Goal: Task Accomplishment & Management: Manage account settings

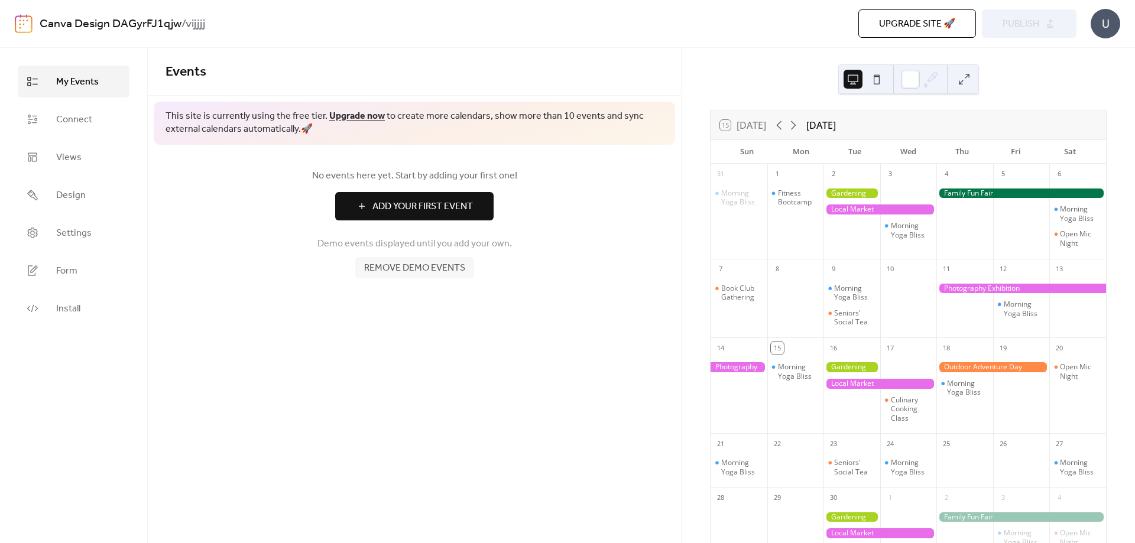
click at [454, 268] on span "Remove demo events" at bounding box center [414, 268] width 101 height 14
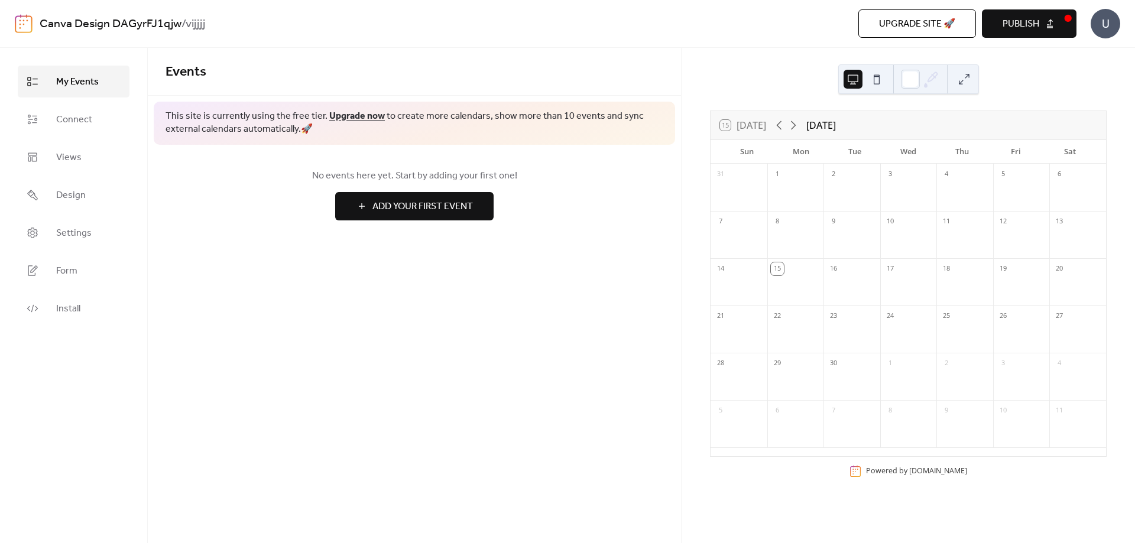
click at [750, 187] on div at bounding box center [739, 195] width 57 height 24
click at [472, 177] on span "No events here yet. Start by adding your first one!" at bounding box center [415, 176] width 498 height 14
click at [732, 184] on div at bounding box center [739, 195] width 57 height 24
click at [93, 119] on link "Connect" at bounding box center [74, 119] width 112 height 32
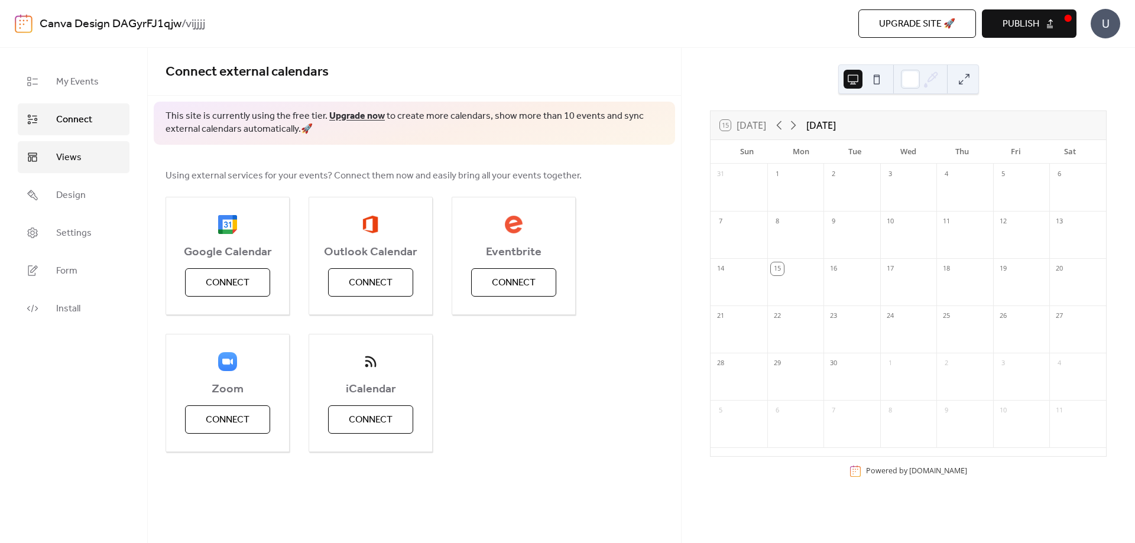
click at [79, 160] on span "Views" at bounding box center [68, 158] width 25 height 14
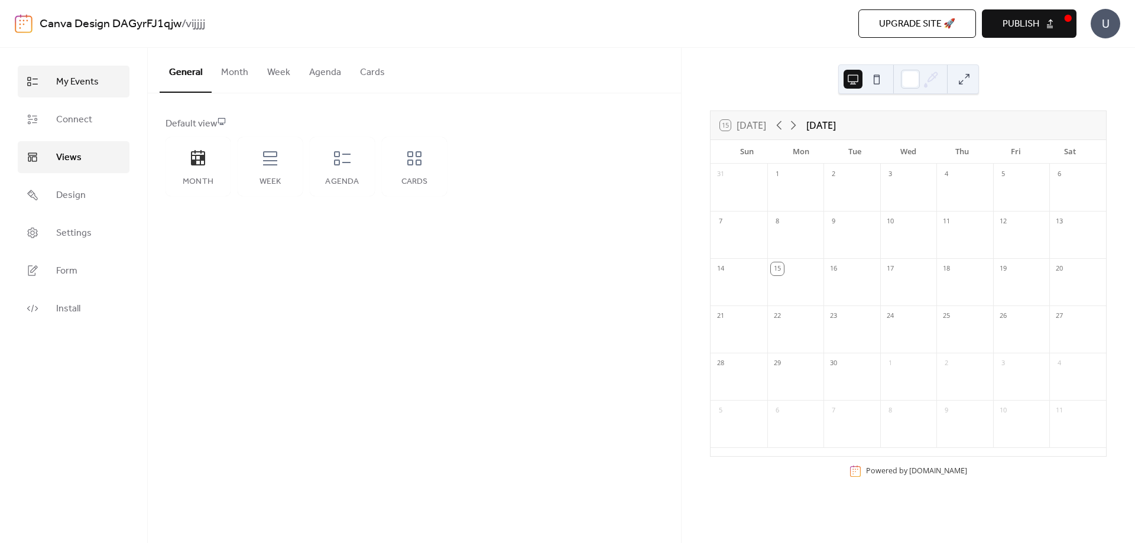
click at [86, 85] on span "My Events" at bounding box center [77, 82] width 43 height 14
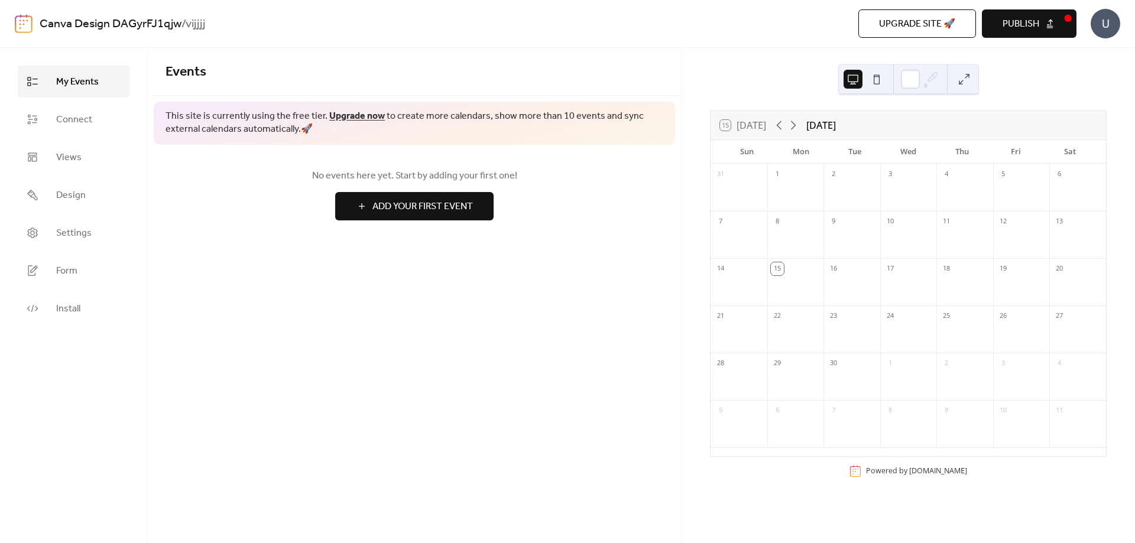
click at [426, 207] on span "Add Your First Event" at bounding box center [423, 207] width 101 height 14
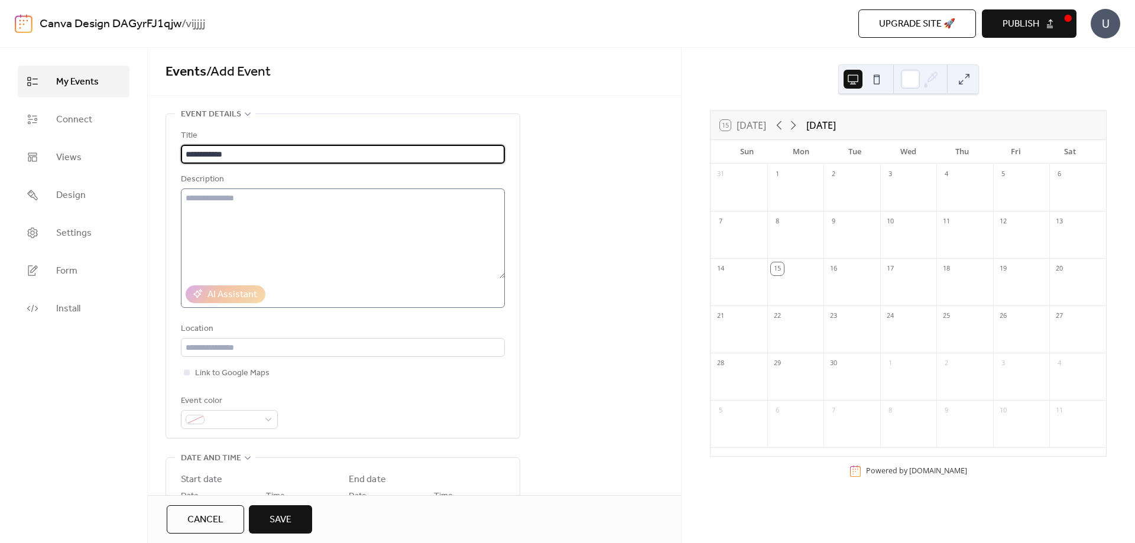
type input "**********"
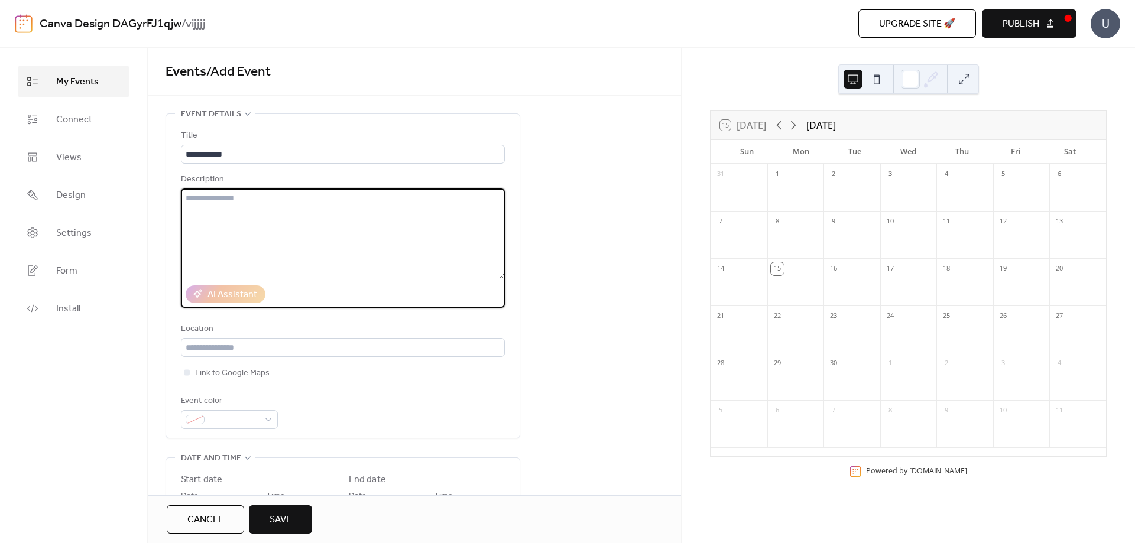
click at [368, 211] on textarea at bounding box center [343, 234] width 324 height 90
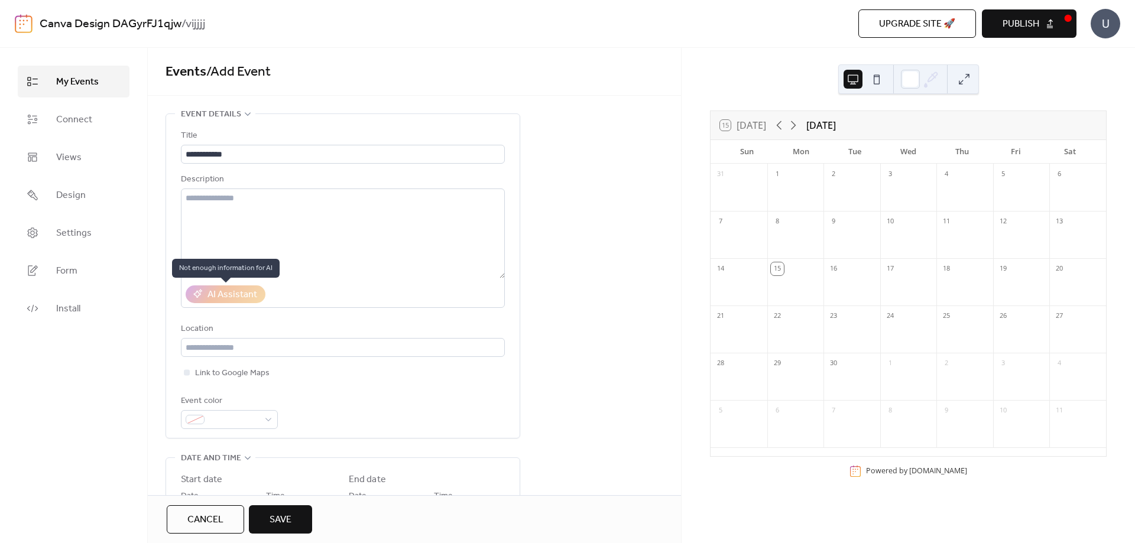
click at [221, 298] on div "AI Assistant" at bounding box center [226, 295] width 80 height 18
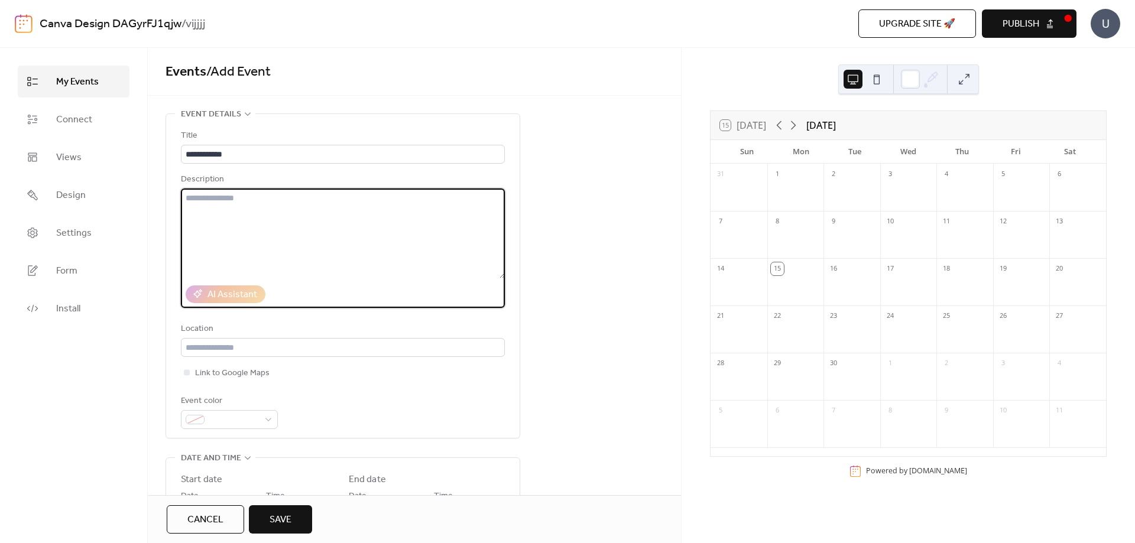
click at [242, 217] on textarea at bounding box center [343, 234] width 324 height 90
type textarea "**********"
click at [228, 293] on div "AI Assistant" at bounding box center [233, 295] width 50 height 14
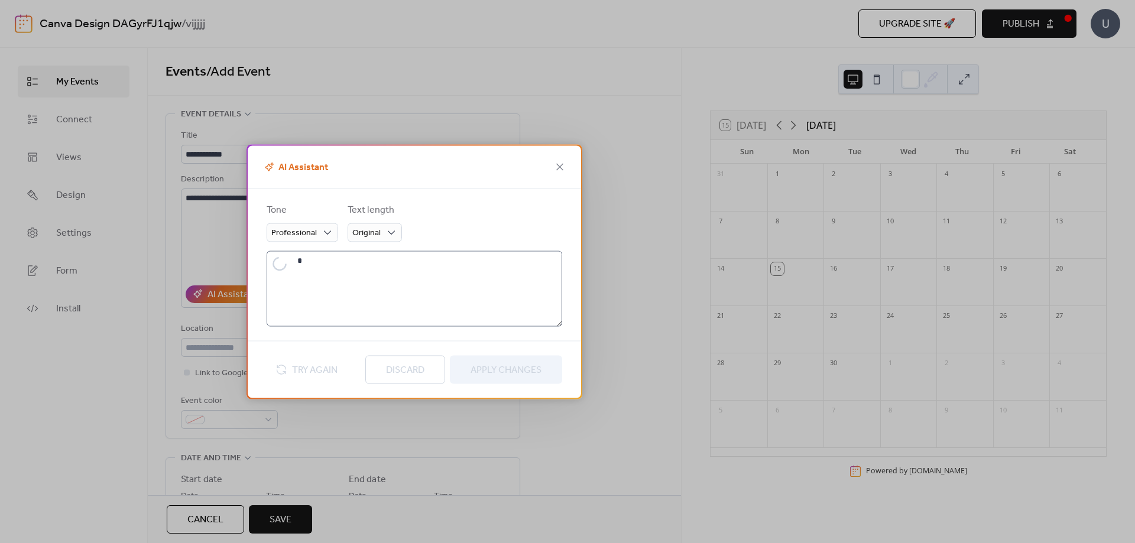
type textarea "**********"
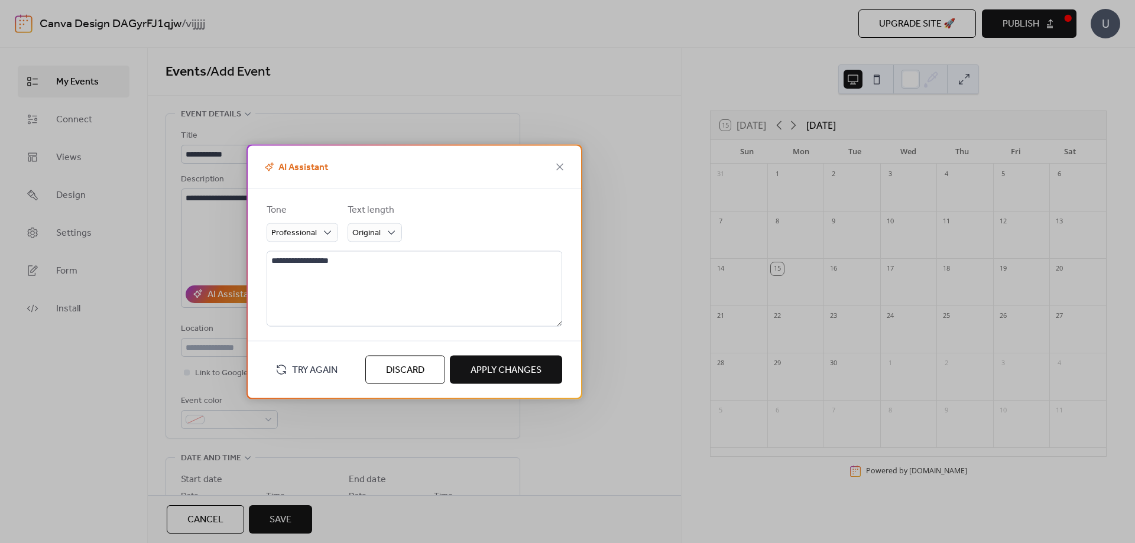
click at [316, 366] on span "Try Again" at bounding box center [315, 370] width 46 height 14
type textarea "**********"
click at [371, 235] on span "Original" at bounding box center [366, 233] width 28 height 16
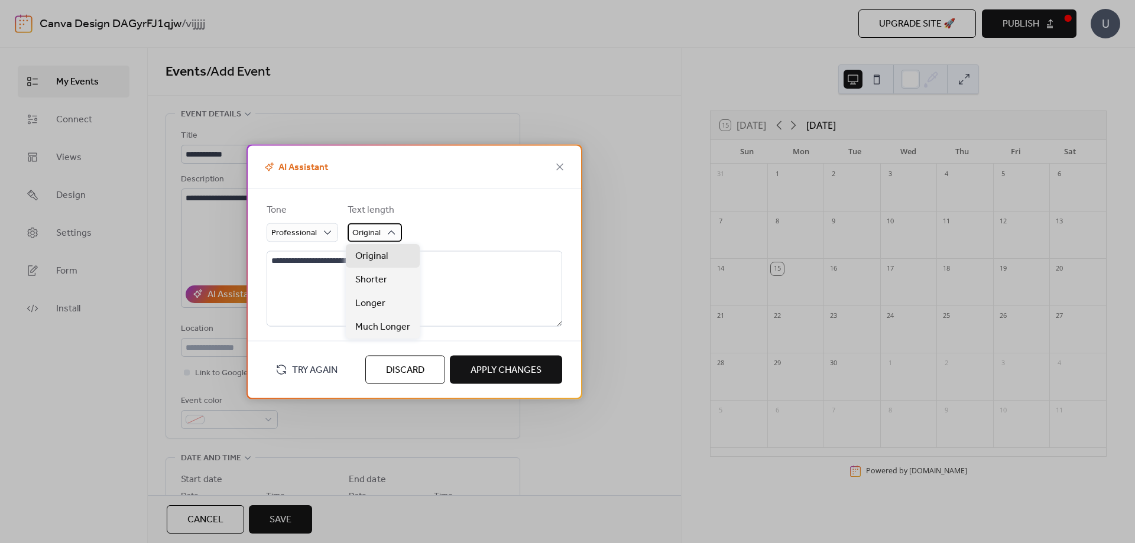
click at [371, 235] on span "Original" at bounding box center [366, 233] width 28 height 16
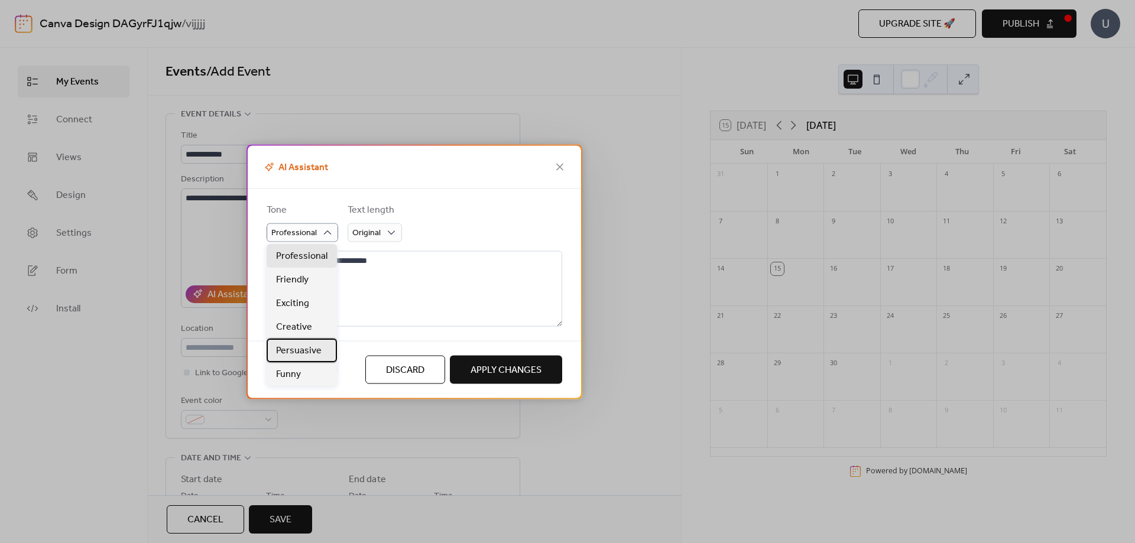
click at [306, 348] on span "Persuasive" at bounding box center [299, 351] width 46 height 14
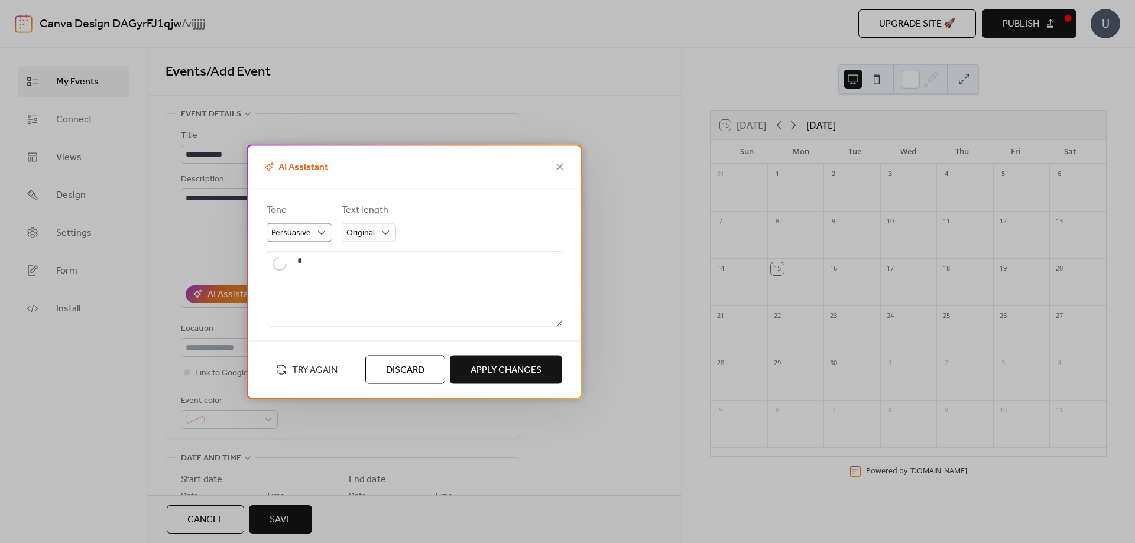
type textarea "**********"
click at [494, 373] on span "Apply Changes" at bounding box center [506, 370] width 71 height 14
type textarea "**********"
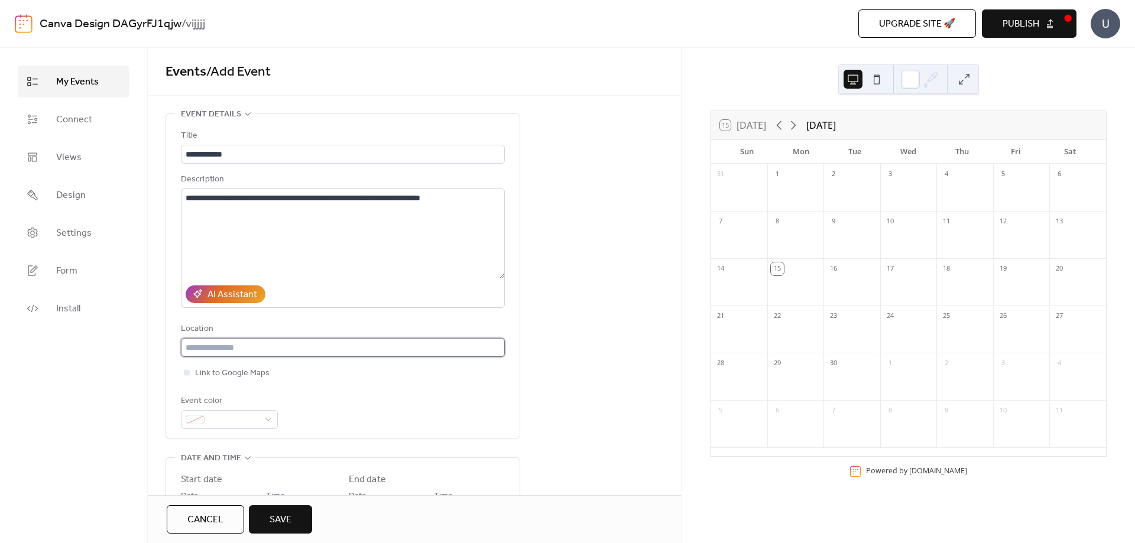
click at [330, 348] on input "text" at bounding box center [343, 347] width 324 height 19
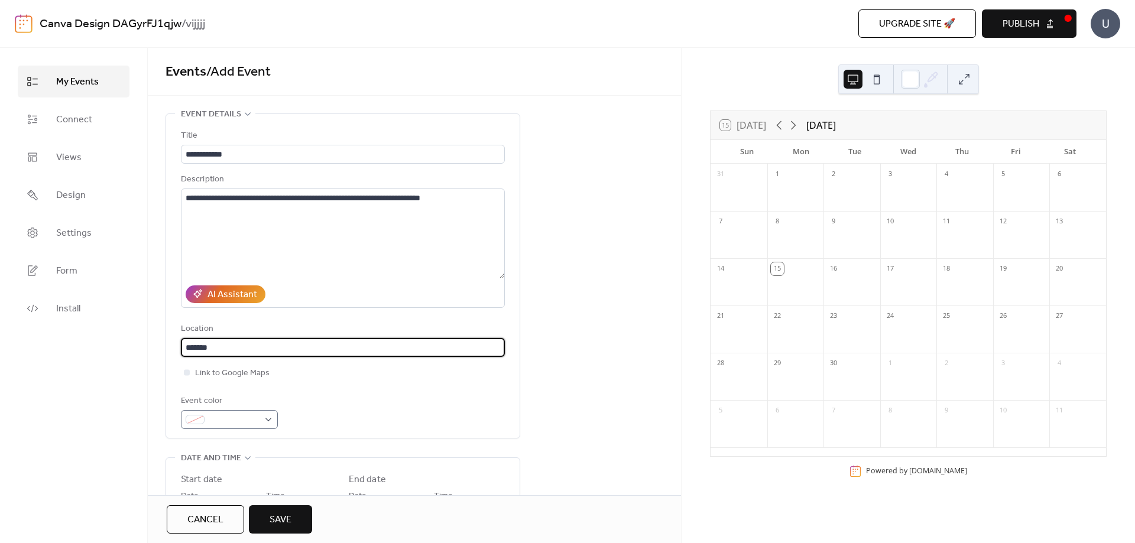
type input "*******"
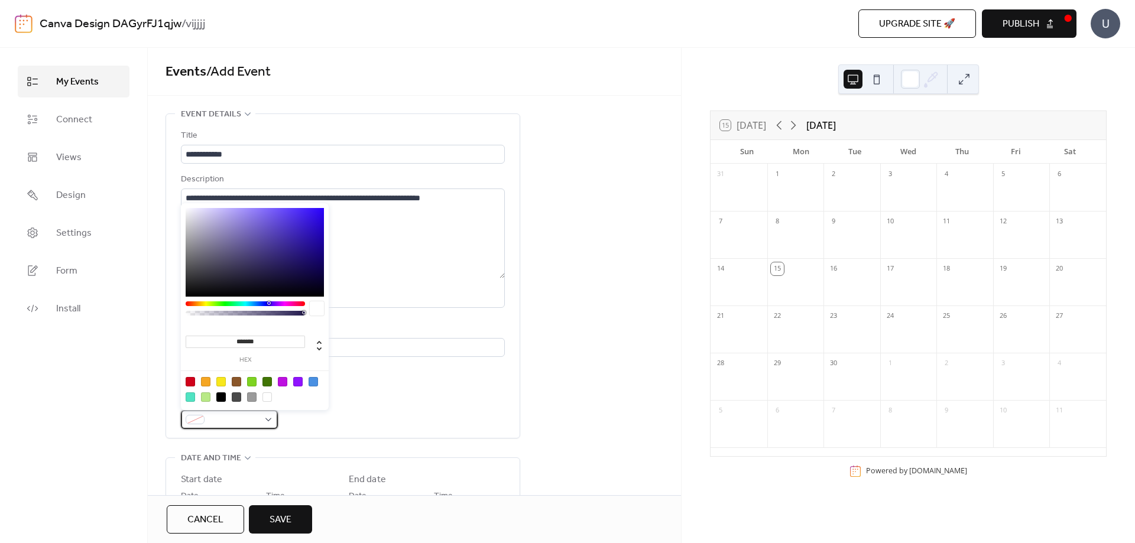
click at [264, 420] on div at bounding box center [229, 419] width 97 height 19
click at [316, 381] on div at bounding box center [313, 381] width 9 height 9
type input "*******"
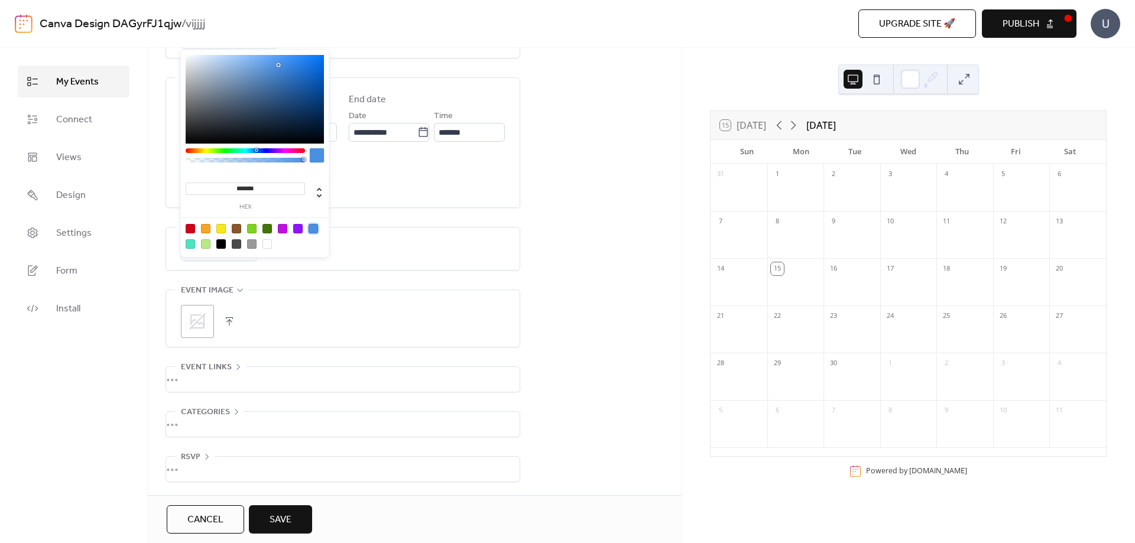
scroll to position [383, 0]
click at [281, 513] on span "Save" at bounding box center [281, 520] width 22 height 14
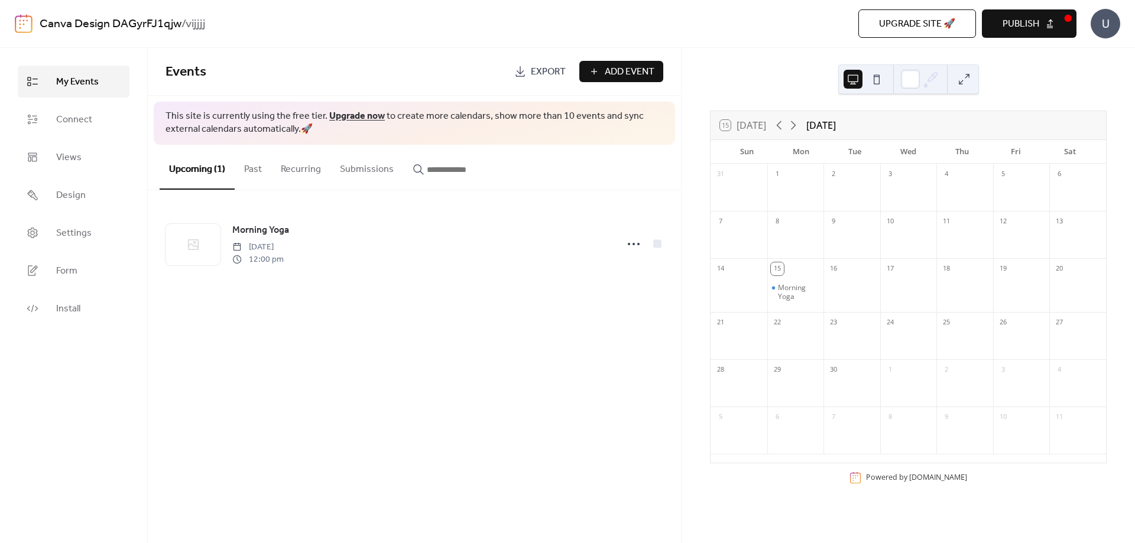
click at [1038, 25] on span "Publish" at bounding box center [1021, 24] width 37 height 14
click at [840, 280] on div at bounding box center [852, 292] width 57 height 31
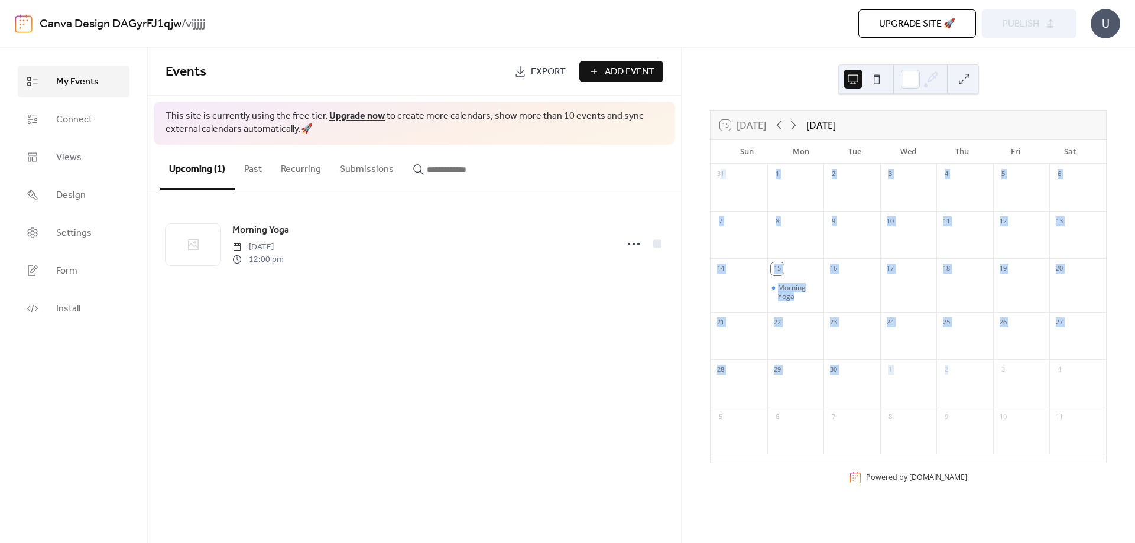
drag, startPoint x: 729, startPoint y: 174, endPoint x: 983, endPoint y: 377, distance: 325.3
click at [983, 377] on div "31 1 2 3 4 5 6 7 8 9 10 11 12 13 14 15 Morning Yoga 16 17 18 19 20 21 22 23 24 …" at bounding box center [909, 313] width 396 height 299
click at [799, 124] on icon at bounding box center [793, 125] width 14 height 14
click at [803, 277] on div at bounding box center [796, 289] width 57 height 24
drag, startPoint x: 724, startPoint y: 171, endPoint x: 1095, endPoint y: 432, distance: 453.0
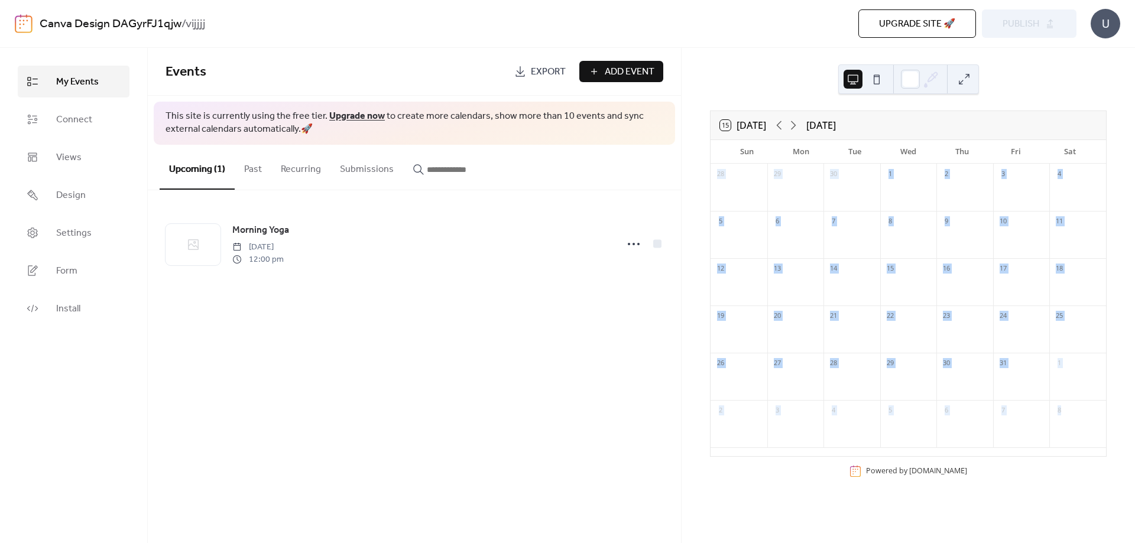
click at [1095, 432] on div "28 29 30 1 2 3 4 5 6 7 8 9 10 11 12 13 14 15 16 17 18 19 20 21 22 23 24 25 26 2…" at bounding box center [909, 310] width 396 height 293
copy div "28 29 30 1 2 3 4 5 6 7 8 9 10 11 12 13 14 15 16 17 18 19 20 21 22 23 24 25 26 2…"
click at [853, 238] on div at bounding box center [852, 242] width 57 height 24
click at [797, 122] on icon at bounding box center [793, 125] width 14 height 14
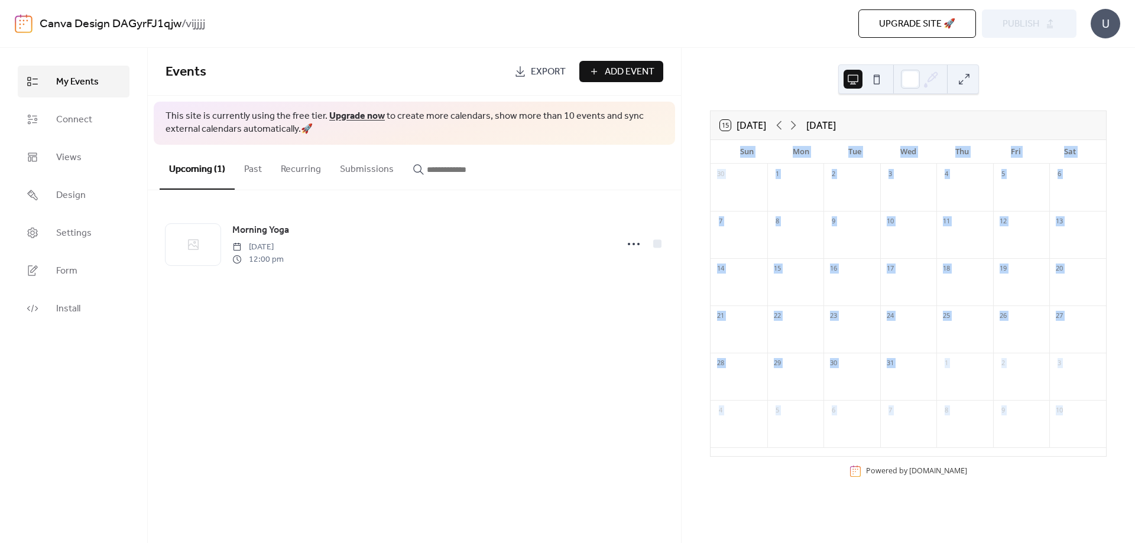
drag, startPoint x: 740, startPoint y: 148, endPoint x: 1075, endPoint y: 429, distance: 437.0
click at [1075, 429] on div "Sun Mon Tue Wed Thu Fri Sat 30 1 2 3 4 5 6 7 8 9 10 11 12 13 14 15 16 17 18 19 …" at bounding box center [909, 298] width 396 height 316
copy div "Sun Mon Tue Wed Thu Fri Sat 30 1 2 3 4 5 6 7 8 9 10 11 12 13 14 15 16 17 18 19 …"
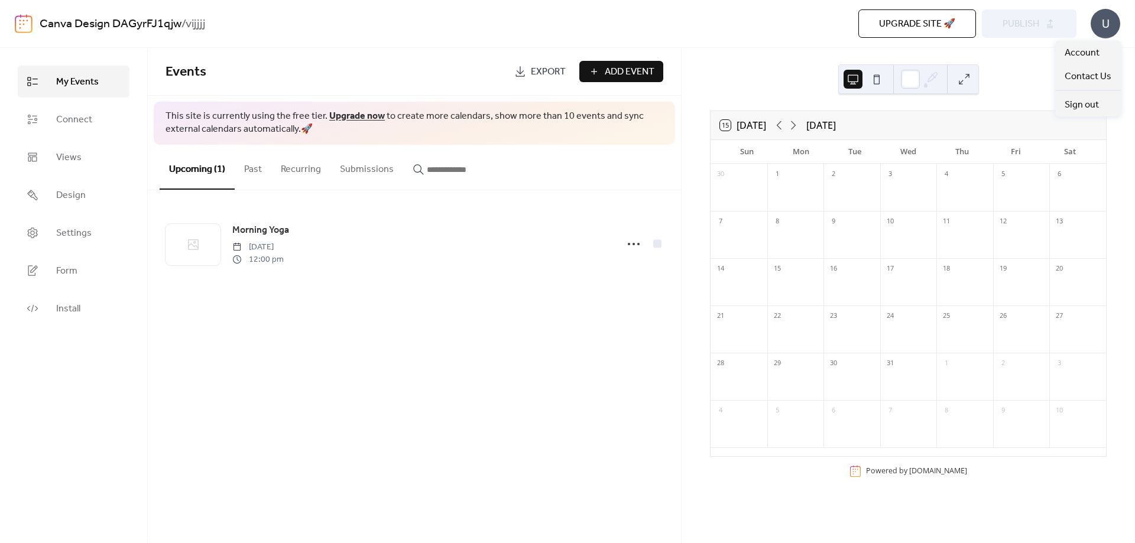
click at [1098, 24] on div "U" at bounding box center [1106, 24] width 30 height 30
click at [128, 22] on link "Canva Design DAGyrFJ1qjw" at bounding box center [111, 24] width 142 height 22
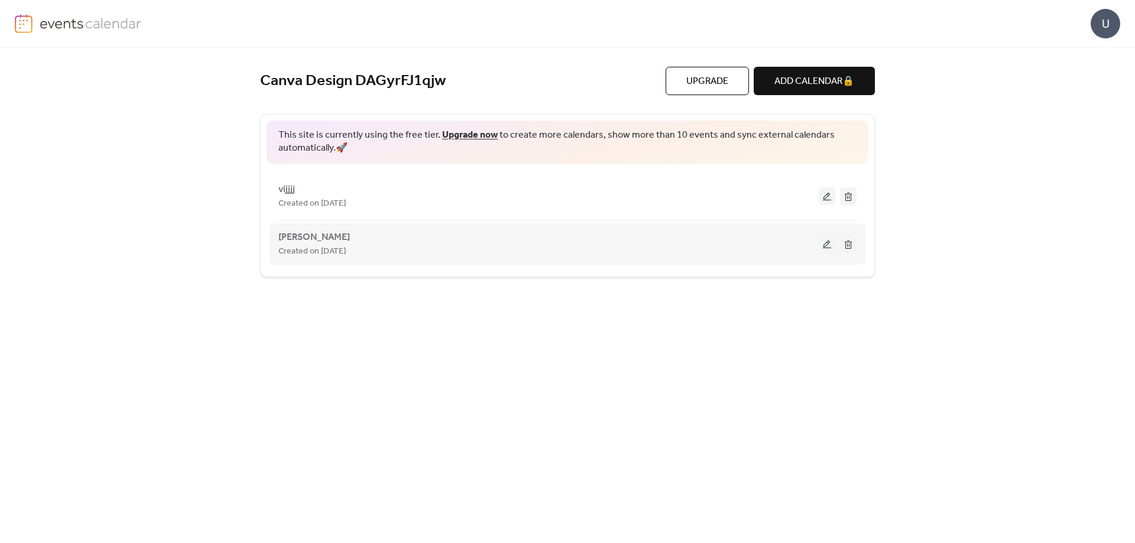
click at [336, 242] on div "[PERSON_NAME] Created on [DATE]" at bounding box center [549, 244] width 540 height 28
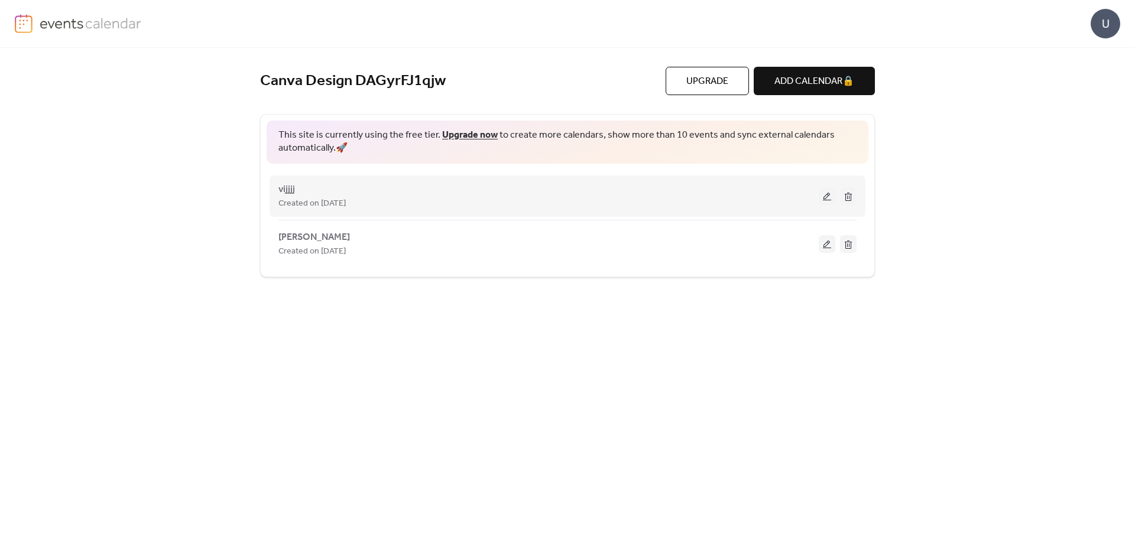
click at [305, 197] on span "Created on [DATE]" at bounding box center [312, 204] width 67 height 14
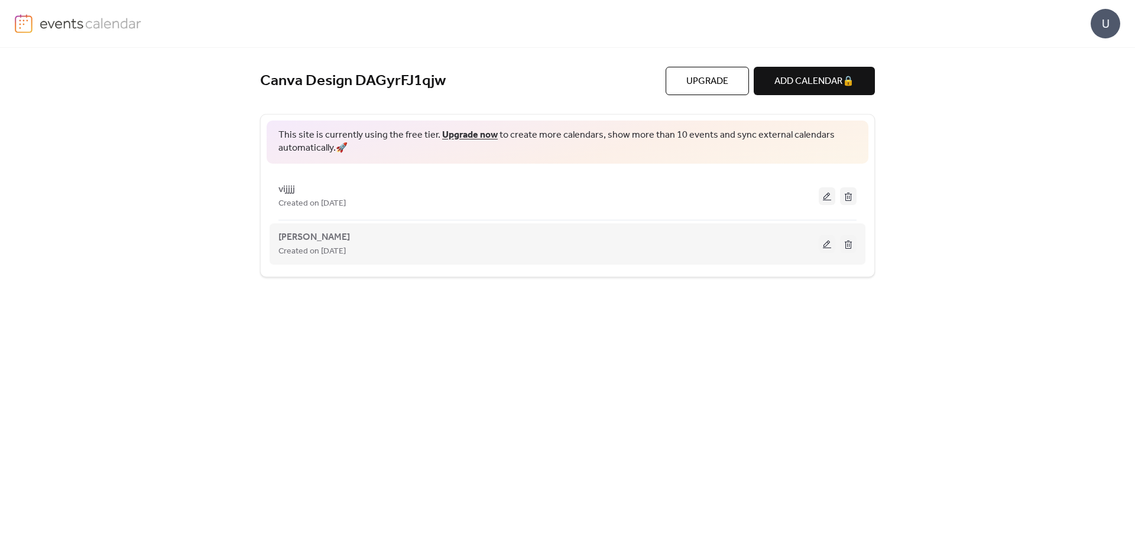
click at [336, 251] on span "Created on [DATE]" at bounding box center [312, 252] width 67 height 14
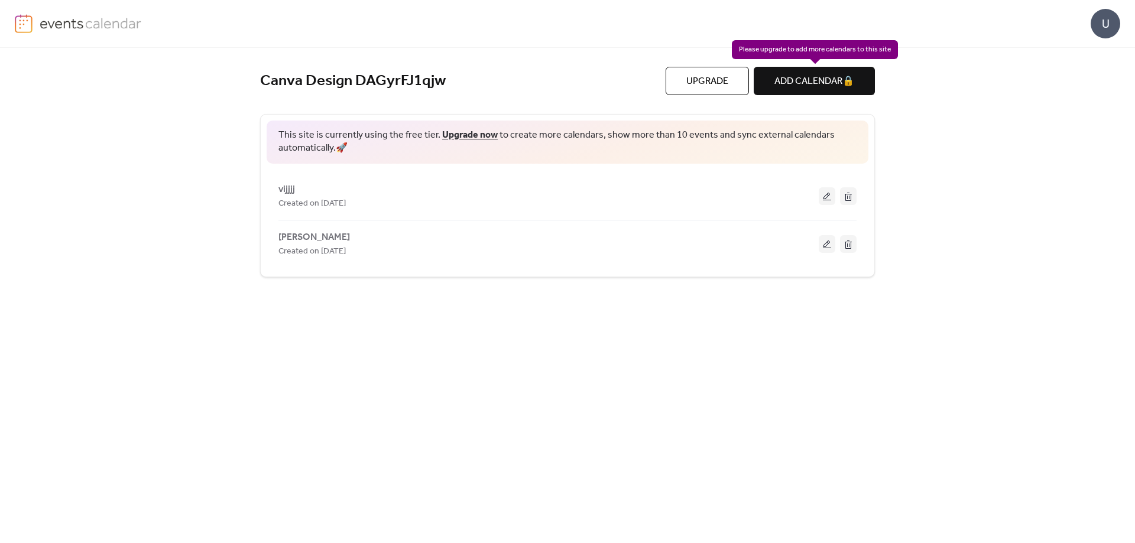
click at [789, 83] on div "ADD CALENDAR 🔒" at bounding box center [814, 81] width 121 height 28
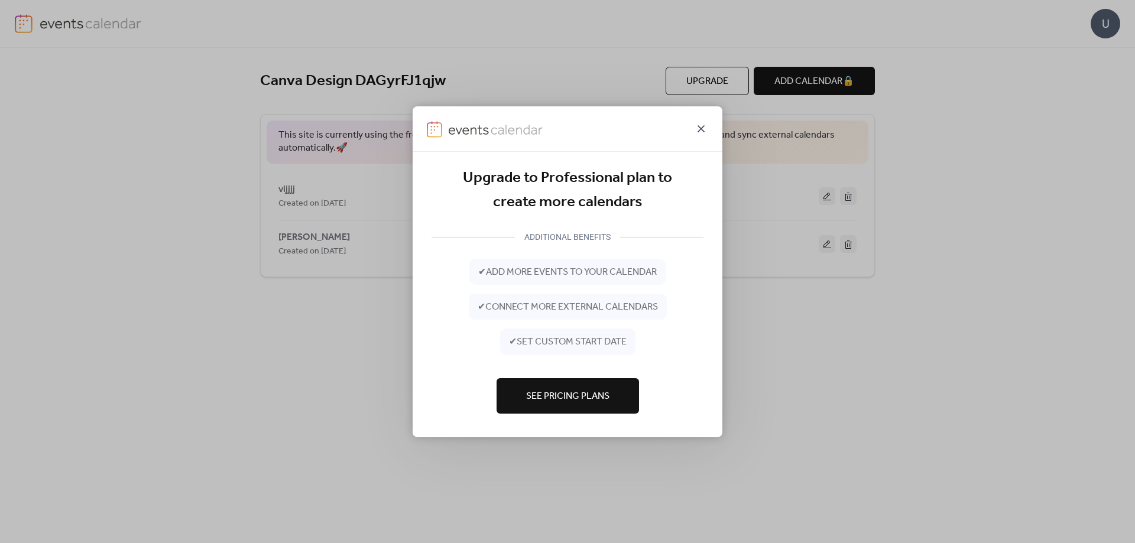
click at [701, 130] on icon at bounding box center [701, 128] width 14 height 14
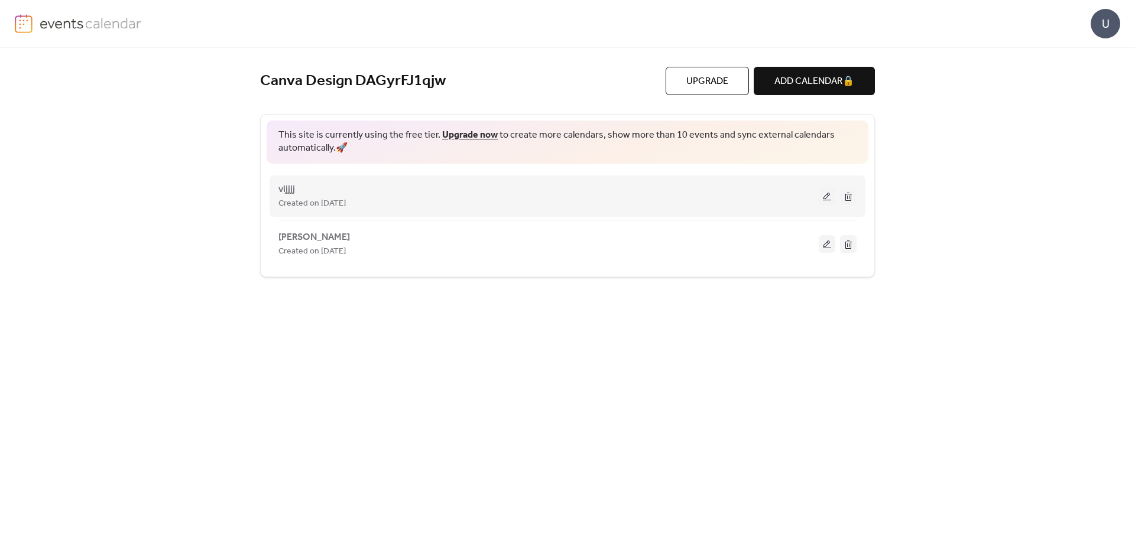
click at [322, 198] on span "Created on [DATE]" at bounding box center [312, 204] width 67 height 14
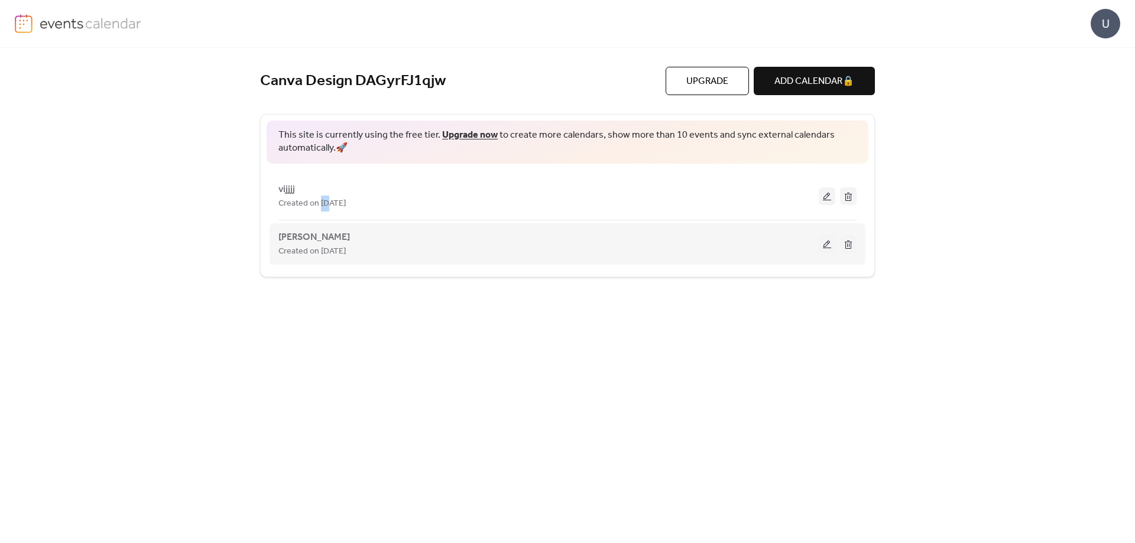
click at [851, 248] on button at bounding box center [848, 244] width 17 height 18
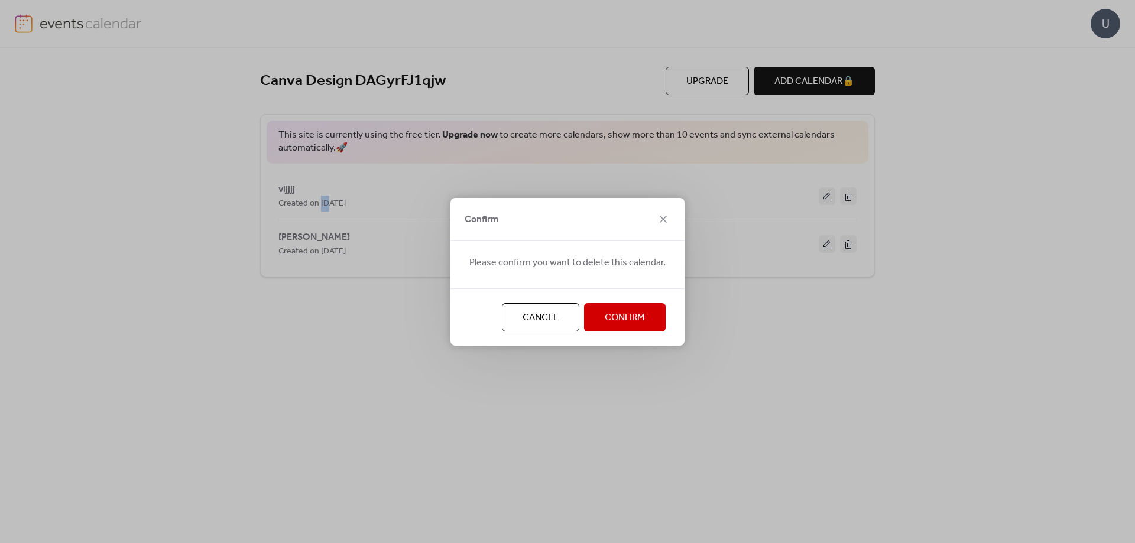
click at [620, 325] on span "Confirm" at bounding box center [625, 318] width 40 height 14
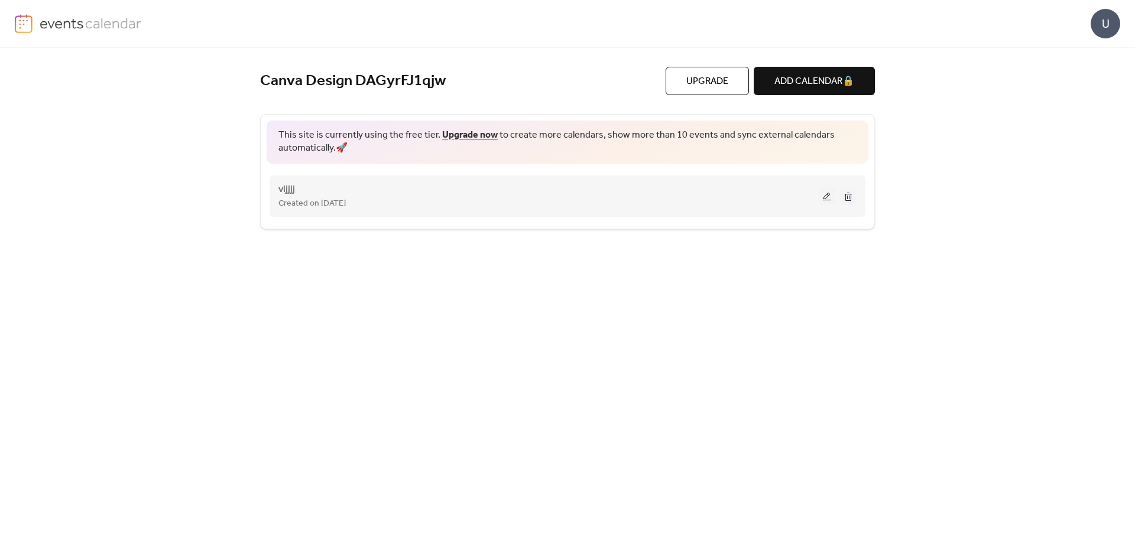
click at [346, 200] on span "Created on [DATE]" at bounding box center [312, 204] width 67 height 14
click at [826, 195] on button at bounding box center [827, 196] width 17 height 18
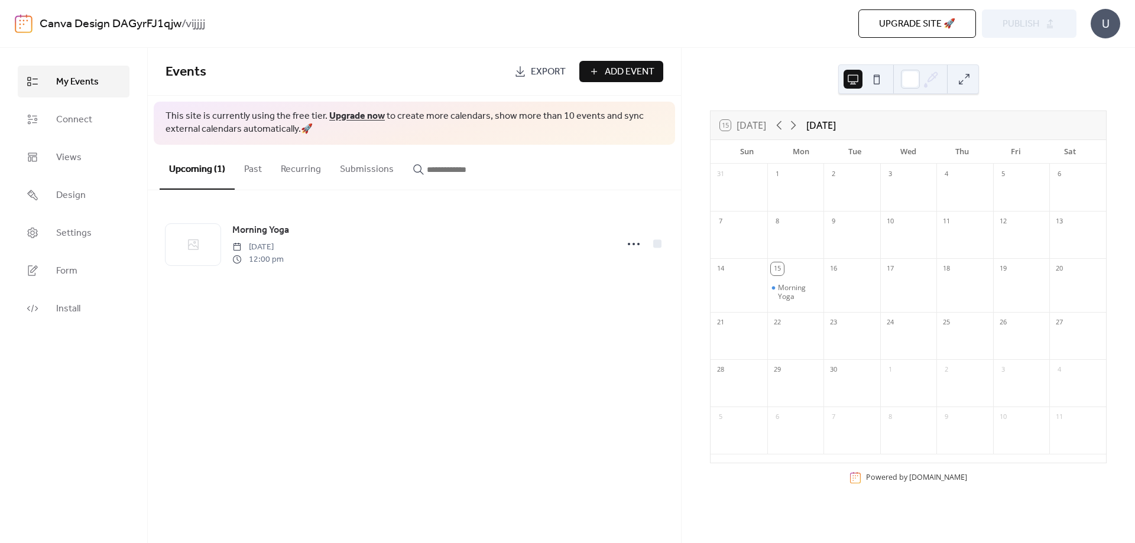
drag, startPoint x: 186, startPoint y: 22, endPoint x: 224, endPoint y: 18, distance: 38.0
click at [224, 18] on div "Canva Design DAGyrFJ1qjw / vijjjj" at bounding box center [284, 24] width 489 height 22
click at [911, 79] on div at bounding box center [910, 79] width 19 height 19
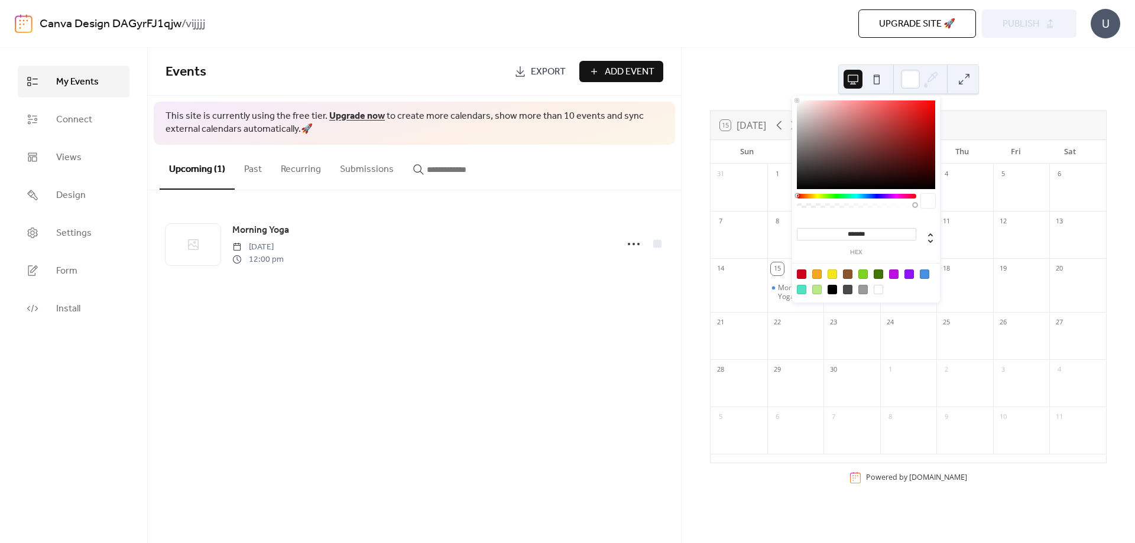
click at [898, 140] on div at bounding box center [866, 145] width 138 height 89
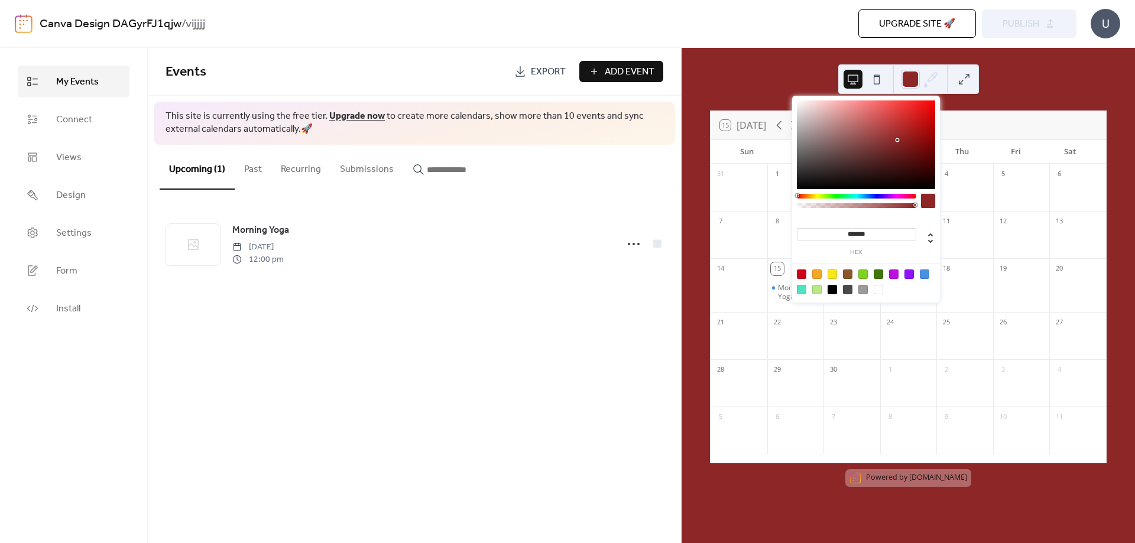
type input "*******"
click at [814, 106] on div at bounding box center [866, 145] width 138 height 89
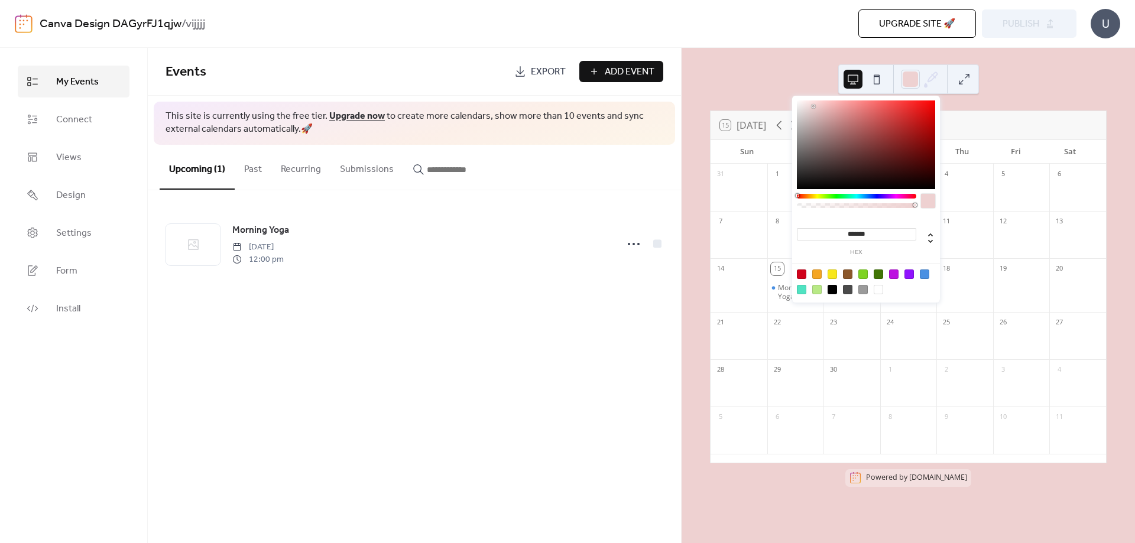
click at [993, 215] on div "12" at bounding box center [1021, 220] width 57 height 19
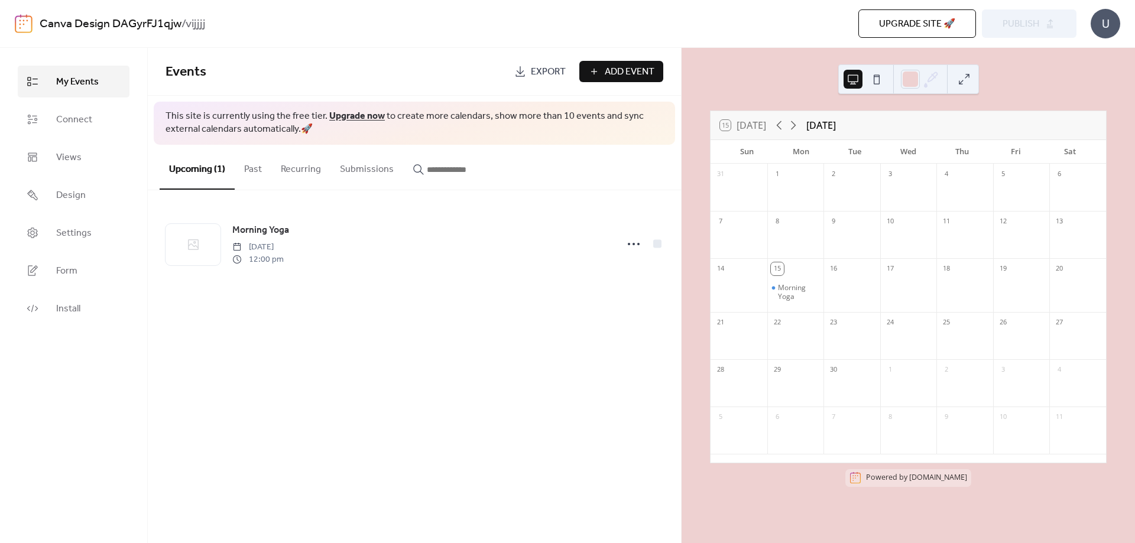
drag, startPoint x: 947, startPoint y: 176, endPoint x: 964, endPoint y: 203, distance: 33.0
click at [964, 203] on div "4" at bounding box center [965, 187] width 57 height 47
click at [811, 268] on div "15" at bounding box center [796, 267] width 57 height 19
drag, startPoint x: 808, startPoint y: 269, endPoint x: 821, endPoint y: 302, distance: 35.6
click at [821, 302] on div "15 Morning Yoga" at bounding box center [796, 285] width 57 height 54
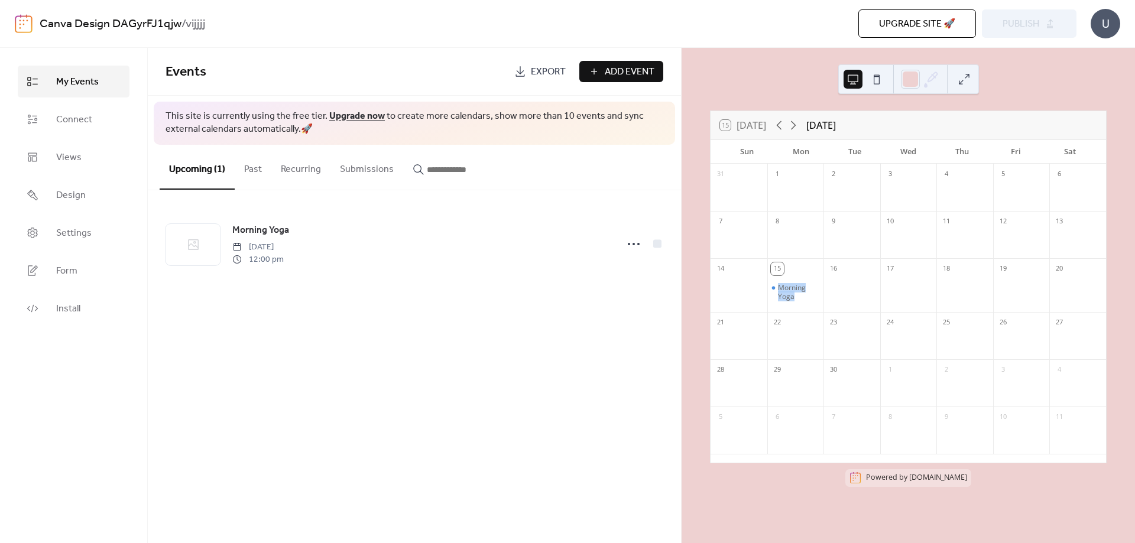
click at [614, 75] on span "Add Event" at bounding box center [630, 72] width 50 height 14
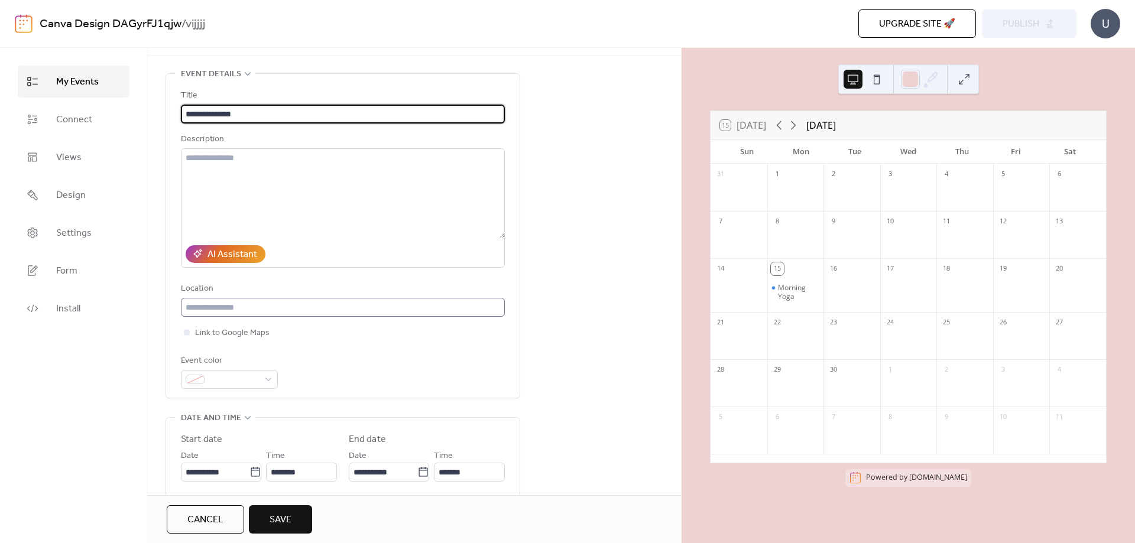
scroll to position [59, 0]
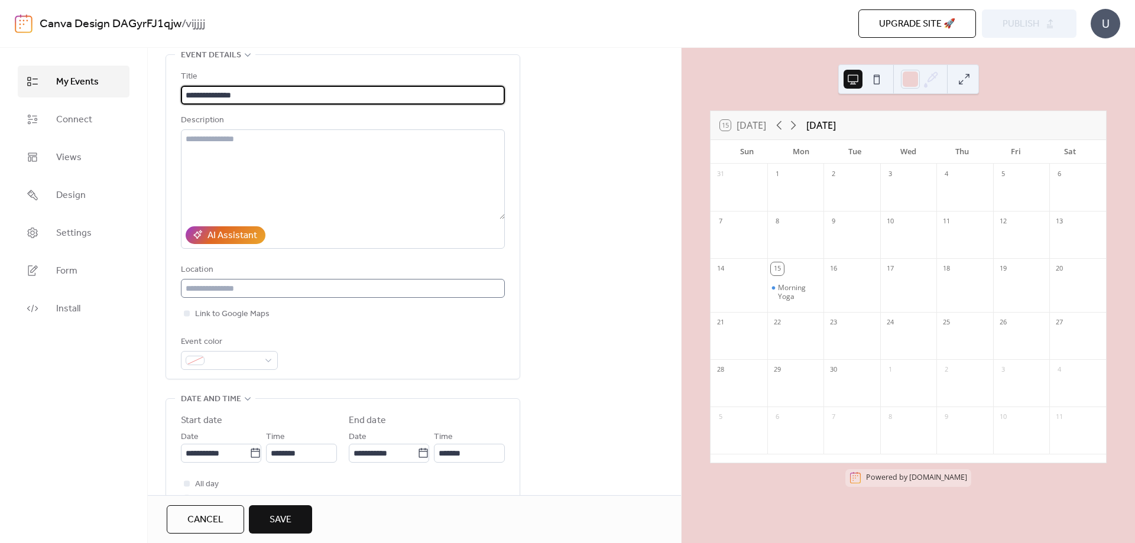
type input "**********"
click at [270, 287] on input "text" at bounding box center [343, 288] width 324 height 19
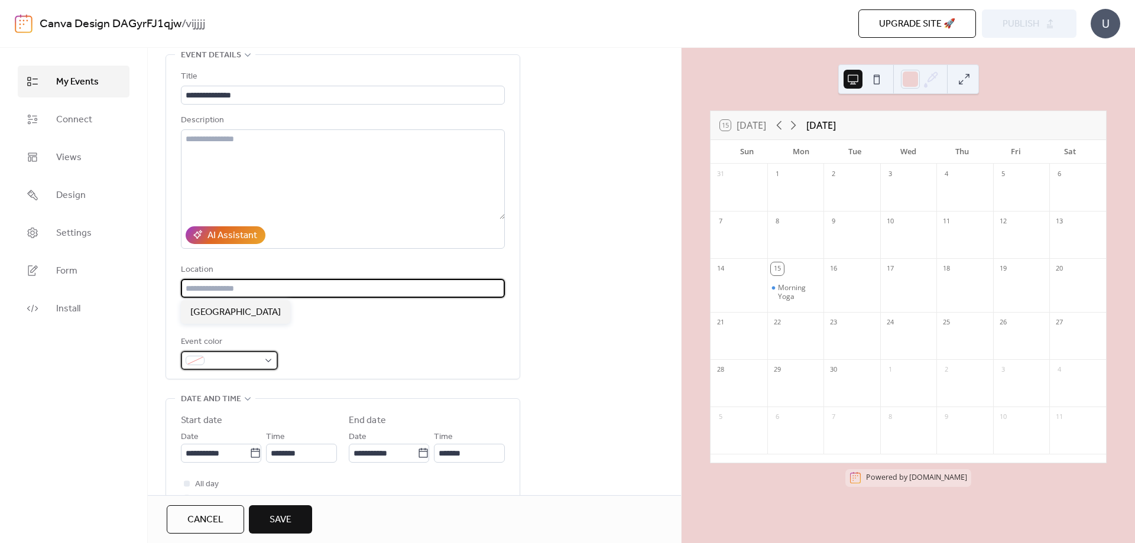
click at [264, 360] on div at bounding box center [229, 360] width 97 height 19
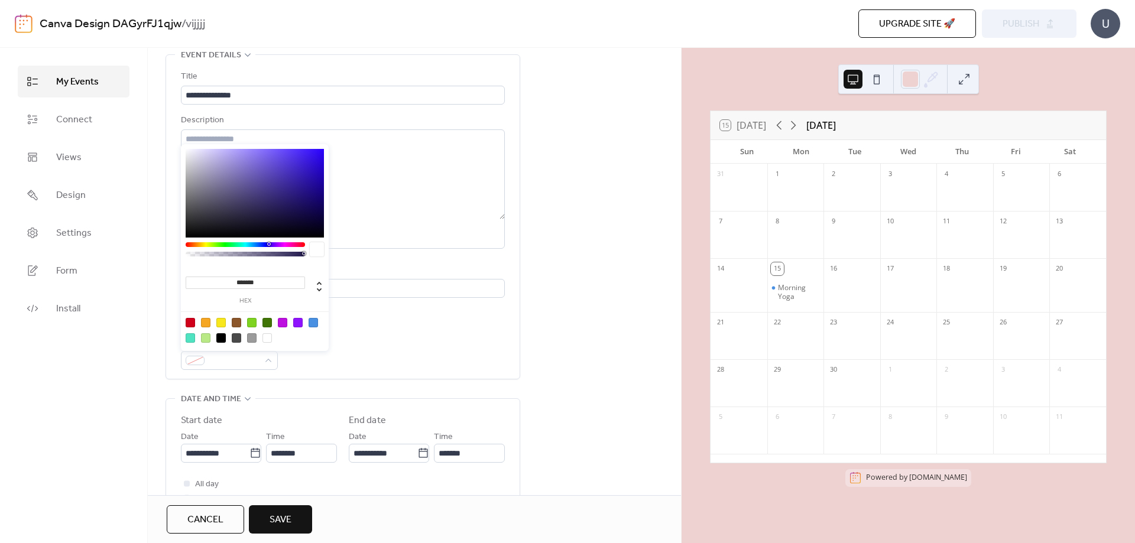
click at [315, 322] on div at bounding box center [313, 322] width 9 height 9
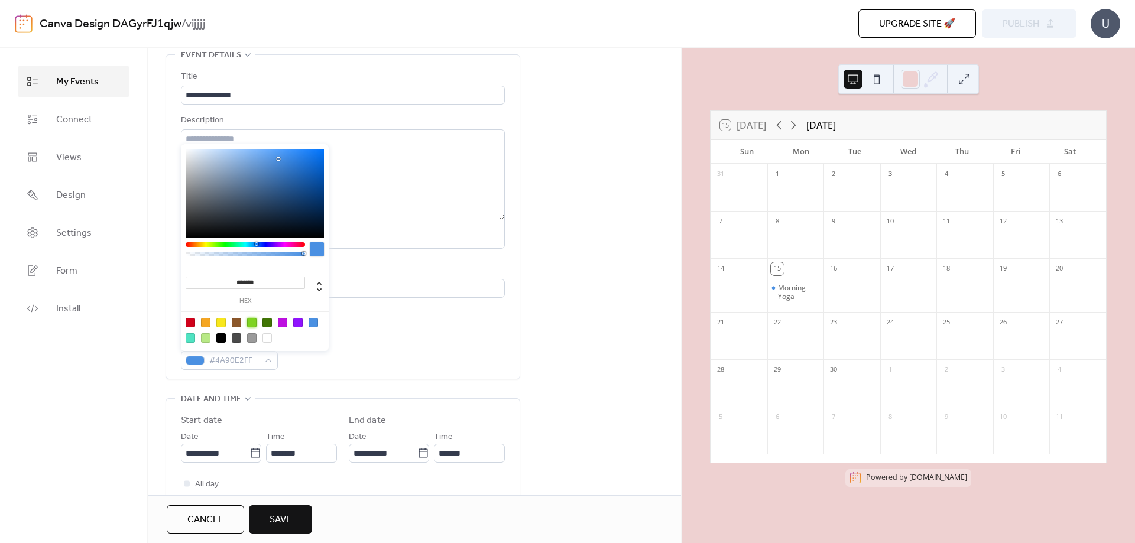
click at [254, 323] on div at bounding box center [251, 322] width 9 height 9
type input "*******"
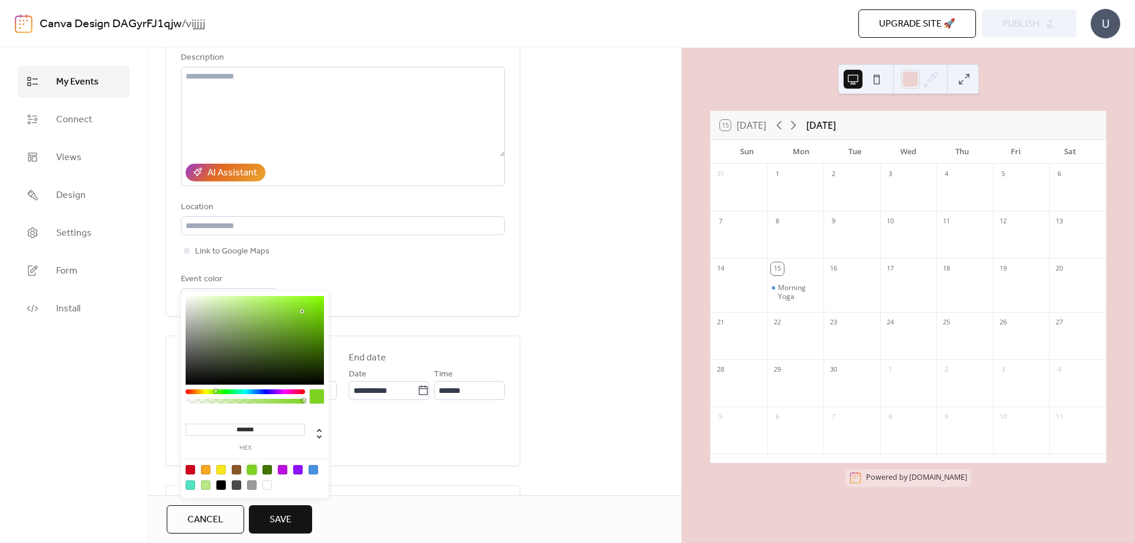
scroll to position [177, 0]
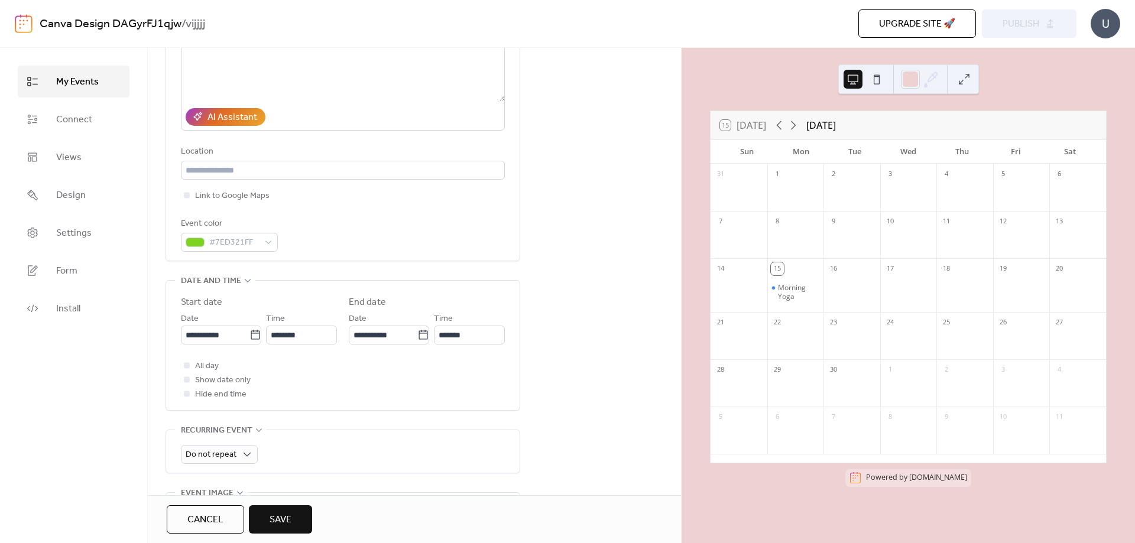
click at [268, 517] on button "Save" at bounding box center [280, 520] width 63 height 28
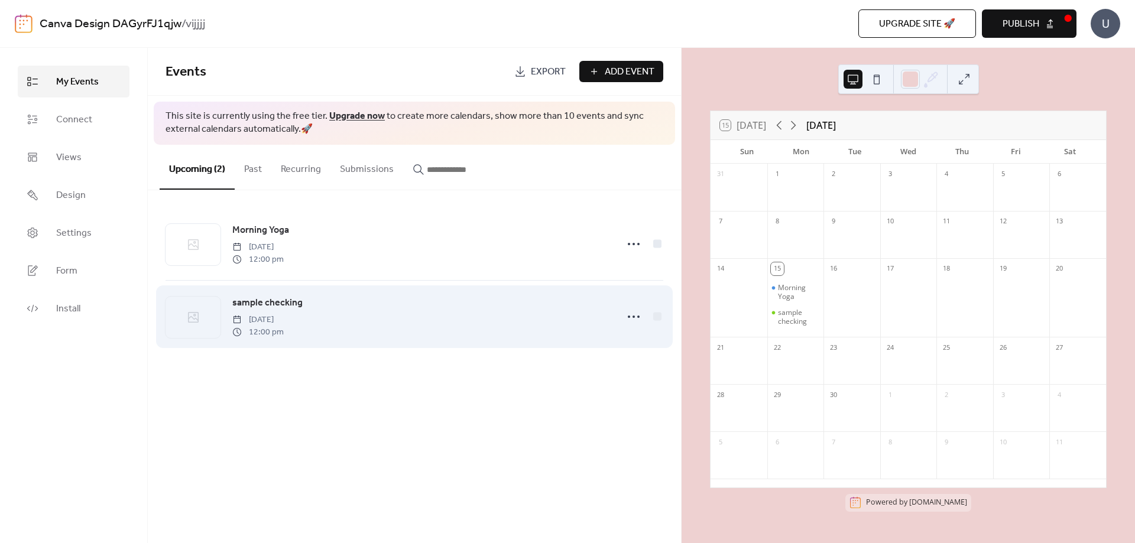
click at [284, 327] on span "12:00 pm" at bounding box center [257, 332] width 51 height 12
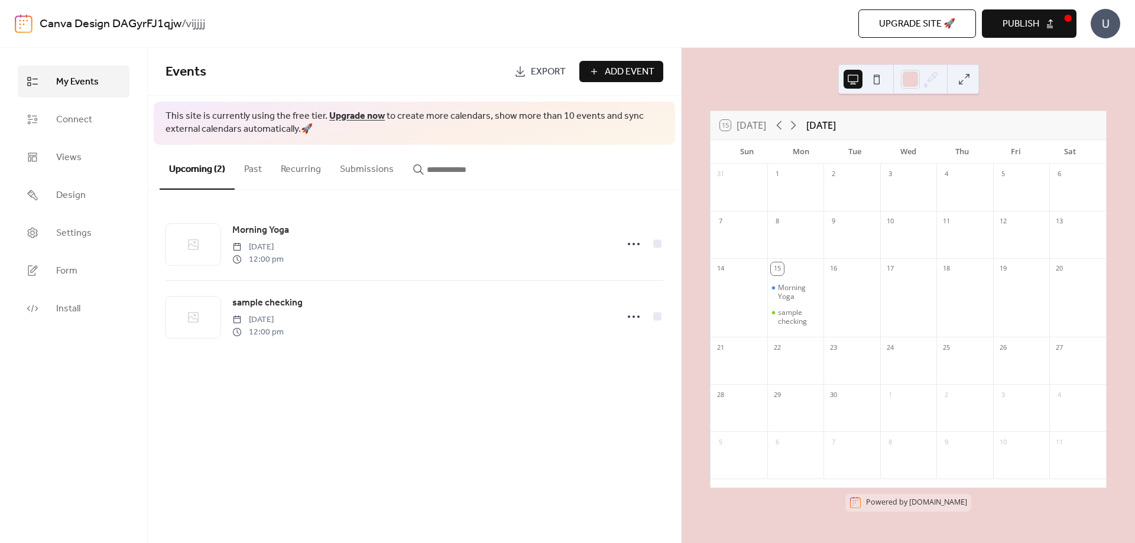
click at [616, 69] on span "Add Event" at bounding box center [630, 72] width 50 height 14
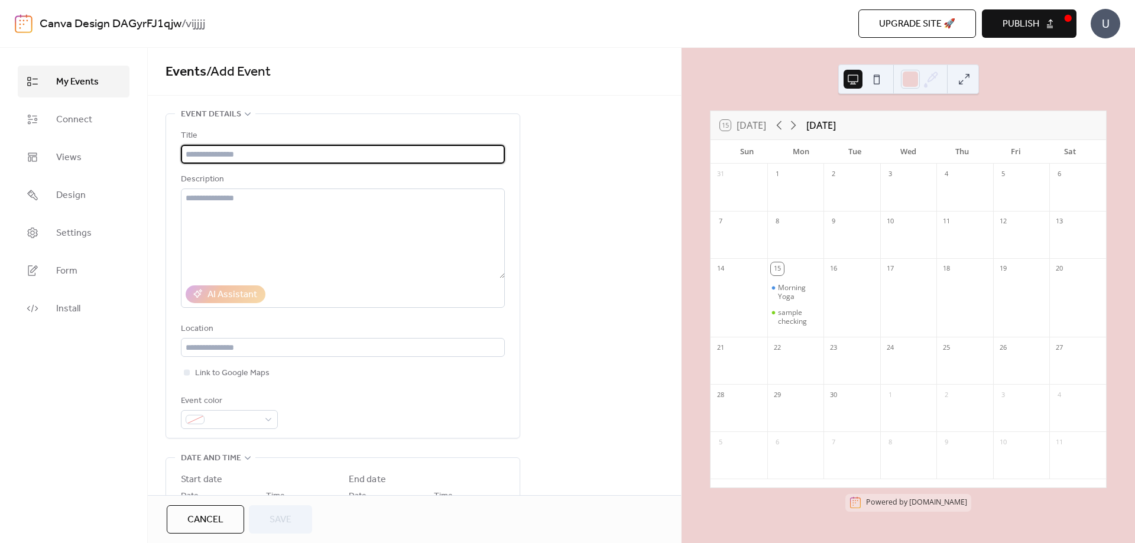
scroll to position [296, 0]
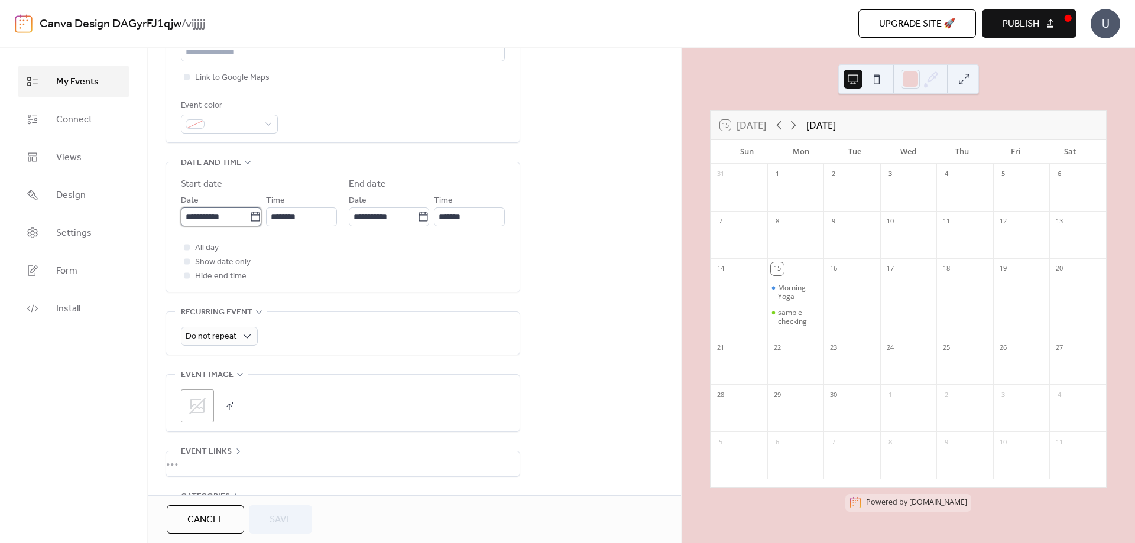
click at [230, 217] on input "**********" at bounding box center [215, 217] width 69 height 19
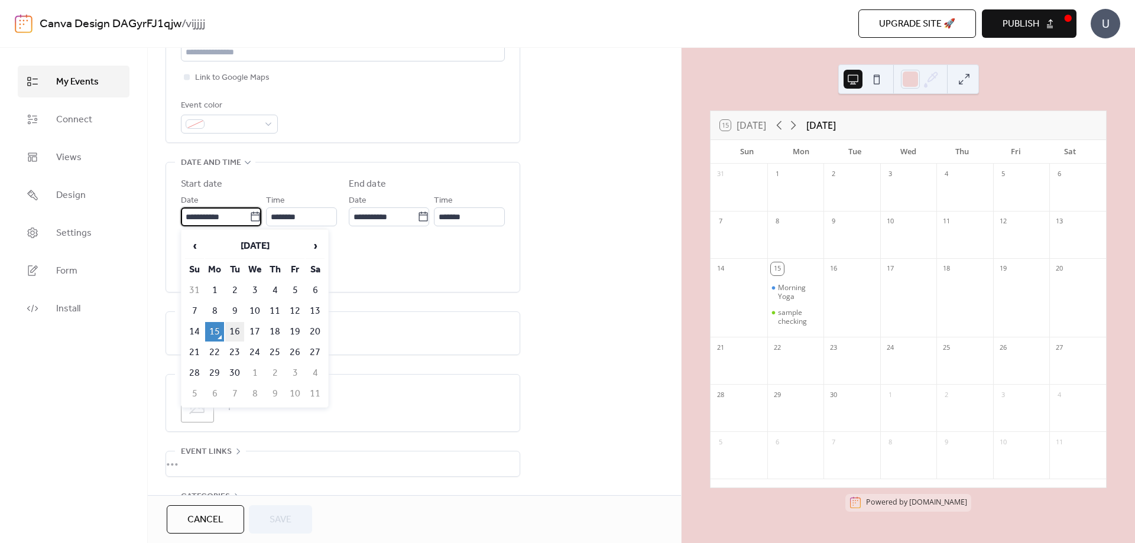
click at [233, 332] on td "16" at bounding box center [234, 332] width 19 height 20
type input "**********"
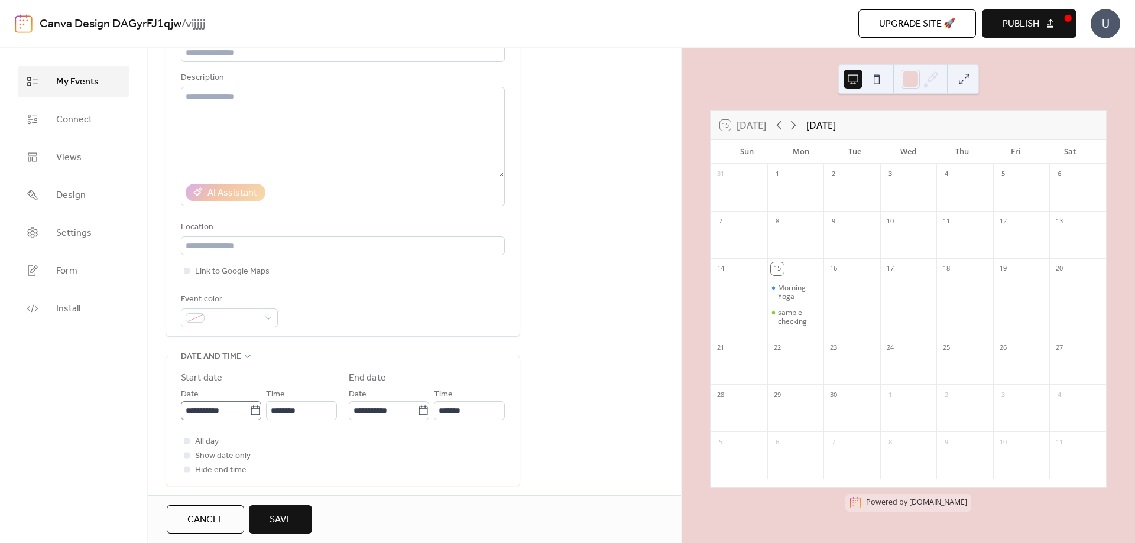
scroll to position [0, 0]
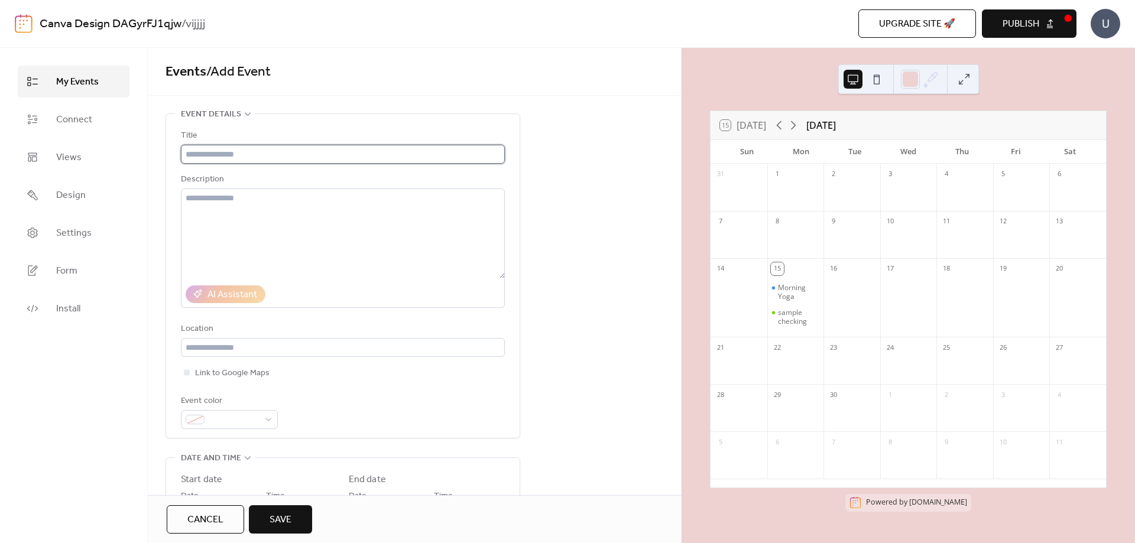
click at [226, 150] on input "text" at bounding box center [343, 154] width 324 height 19
type input "**********"
click at [275, 520] on span "Save" at bounding box center [281, 520] width 22 height 14
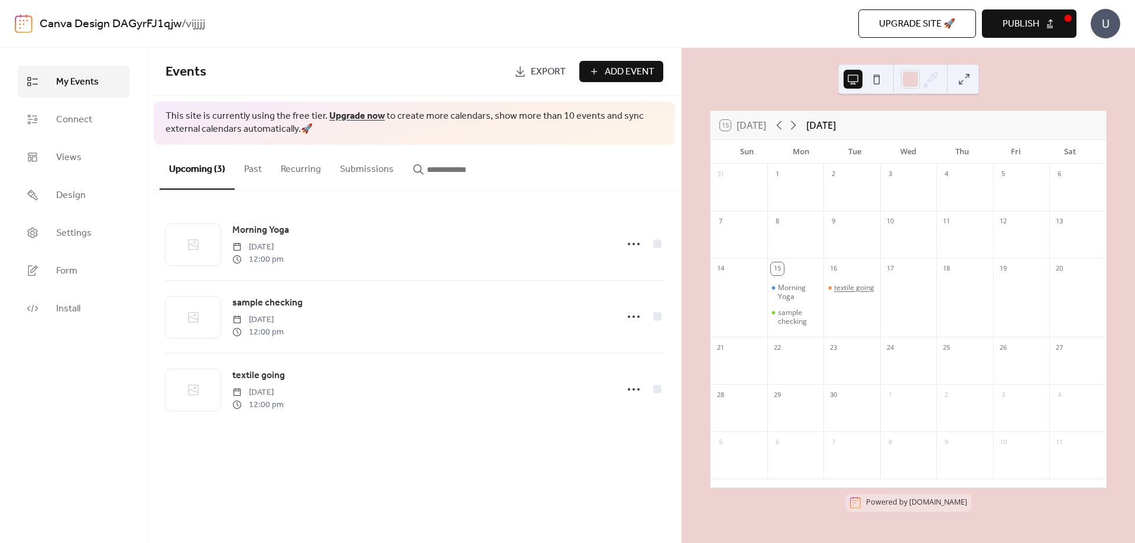
click at [839, 293] on div "textile going" at bounding box center [854, 287] width 40 height 9
click at [704, 341] on div "15 [DATE] [DATE] Sun Mon Tue Wed Thu Fri Sat 31 1 2 3 4 5 6 7 8 9 10 11 12 13 1…" at bounding box center [909, 313] width 416 height 404
click at [1022, 24] on span "Publish" at bounding box center [1021, 24] width 37 height 14
click at [843, 286] on div "textile going" at bounding box center [854, 287] width 40 height 9
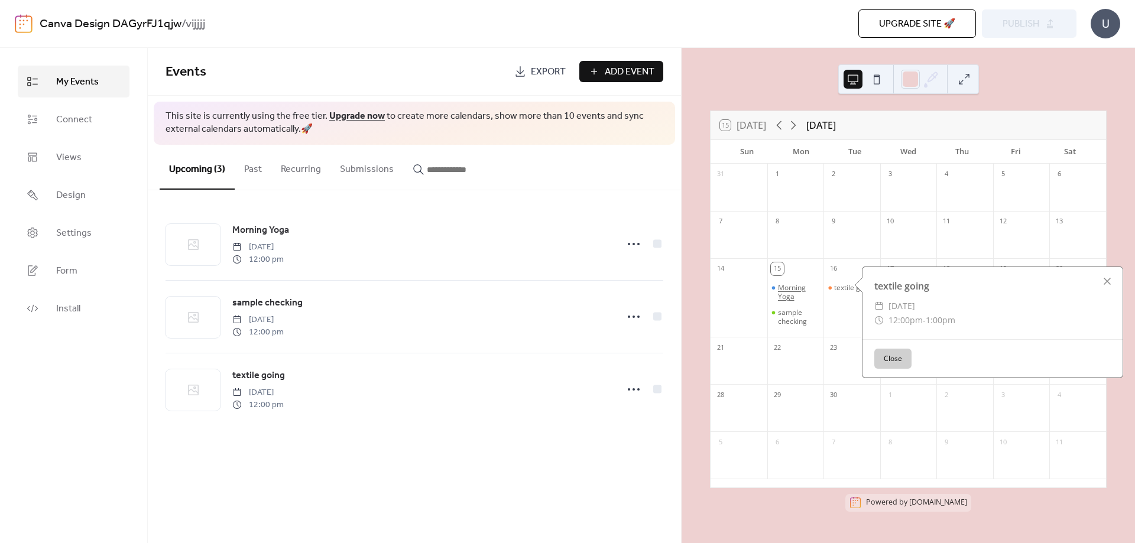
click at [803, 286] on div "Morning Yoga" at bounding box center [798, 292] width 41 height 18
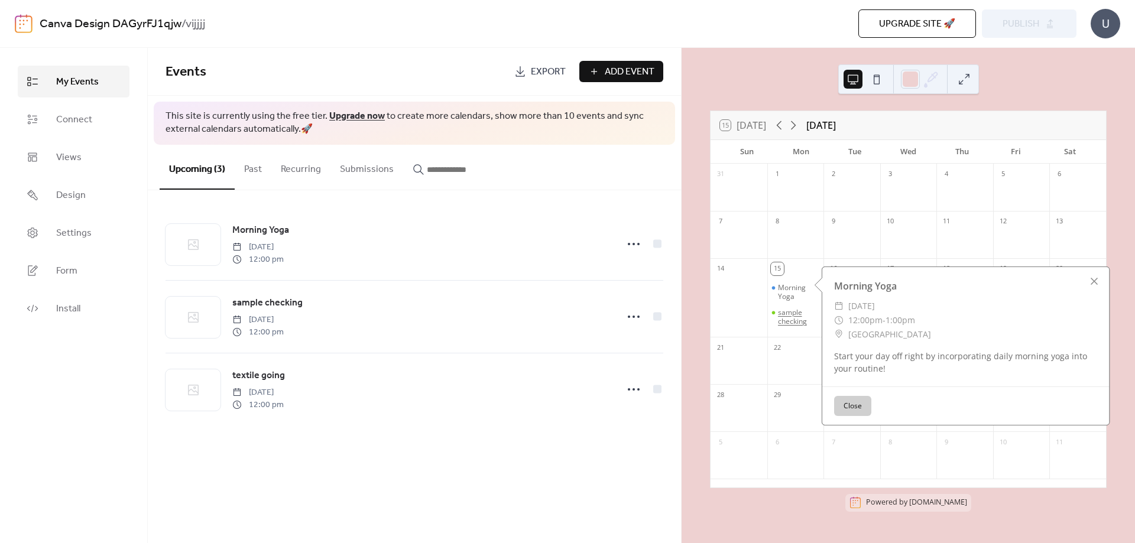
click at [796, 321] on div "sample checking" at bounding box center [798, 317] width 41 height 18
